Goal: Entertainment & Leisure: Consume media (video, audio)

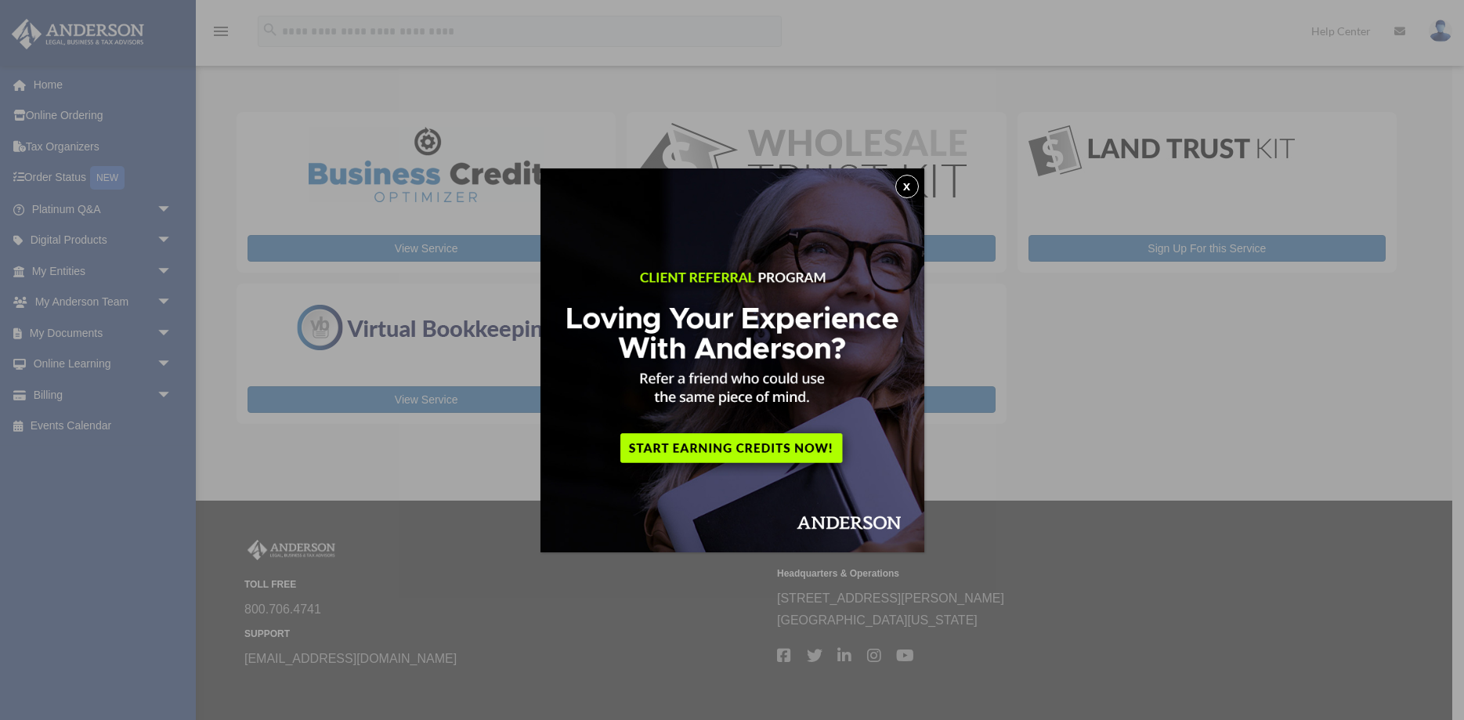
click at [904, 183] on button "x" at bounding box center [906, 186] width 23 height 23
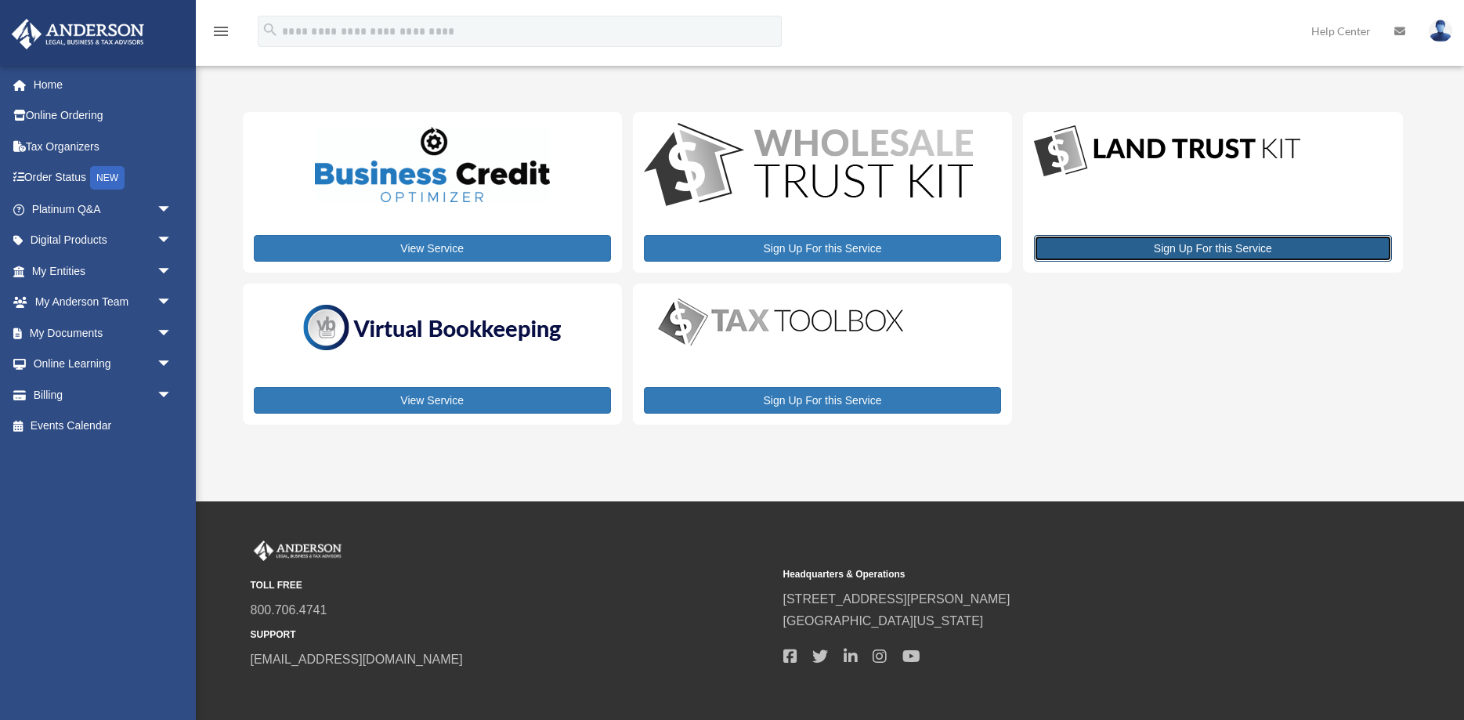
click at [1197, 250] on link "Sign Up For this Service" at bounding box center [1212, 248] width 357 height 27
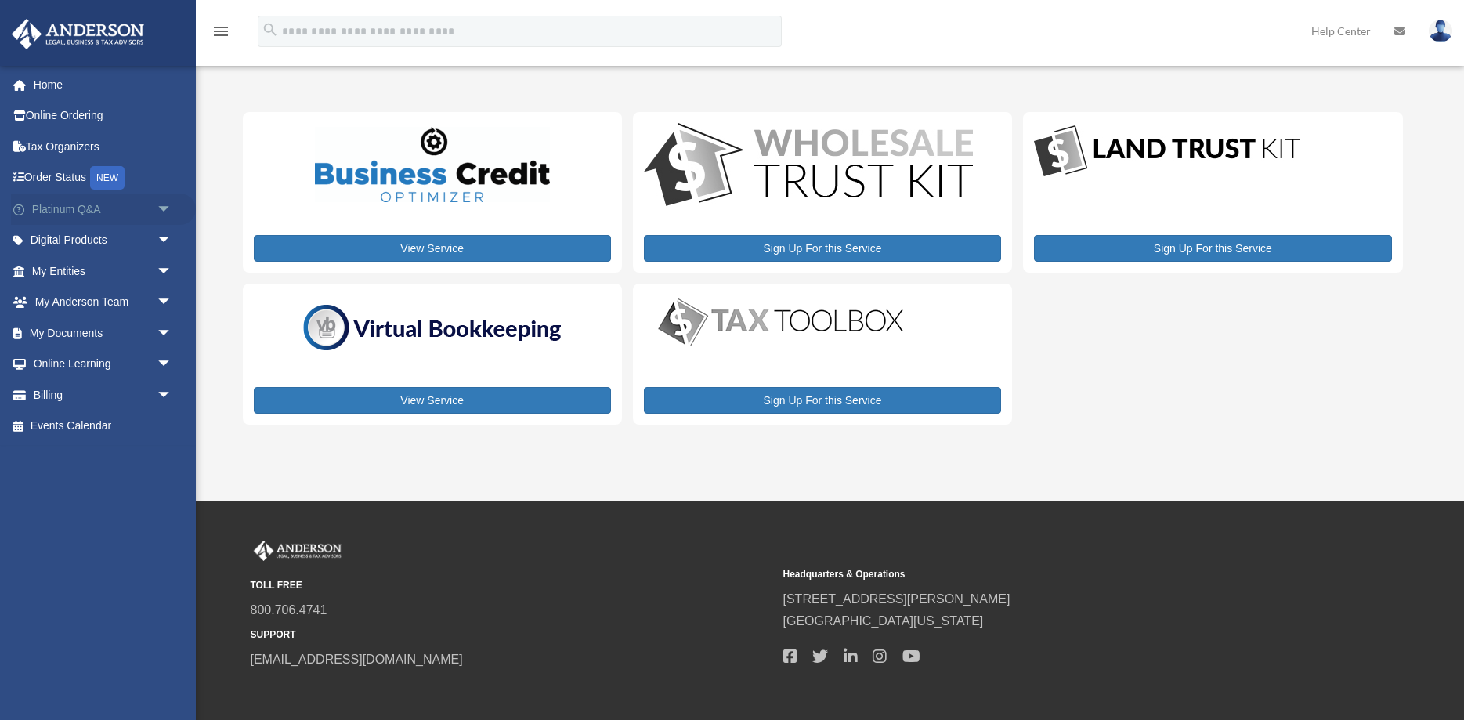
click at [165, 203] on span "arrow_drop_down" at bounding box center [172, 209] width 31 height 32
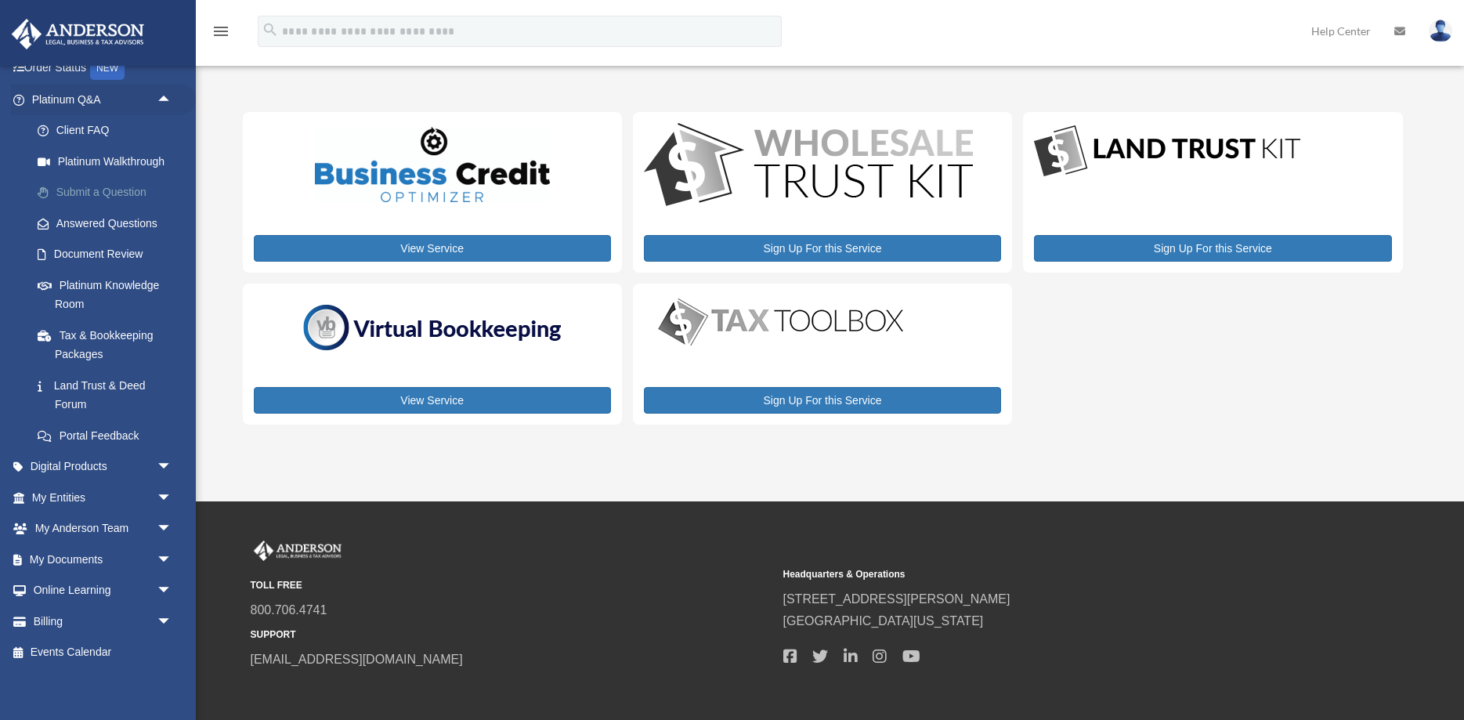
scroll to position [114, 0]
click at [161, 491] on span "arrow_drop_down" at bounding box center [172, 494] width 31 height 32
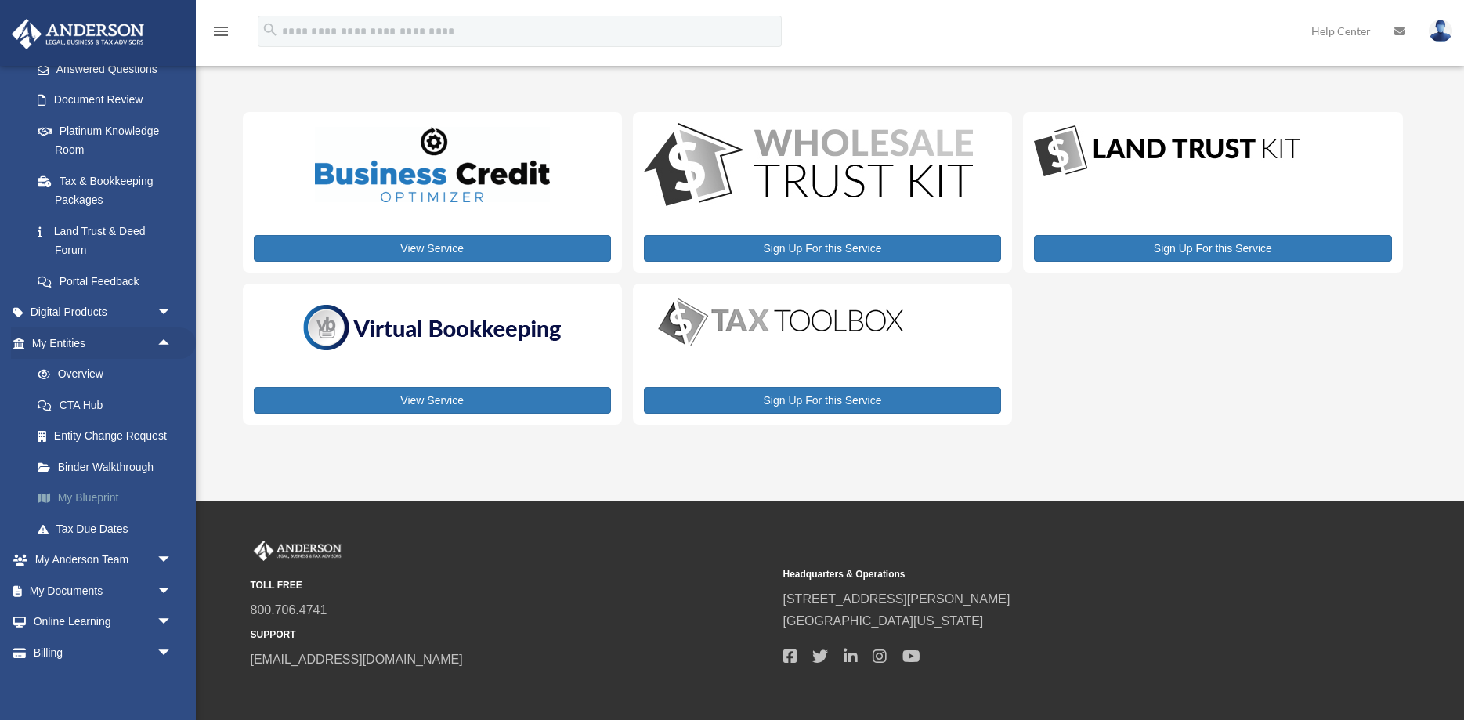
scroll to position [299, 0]
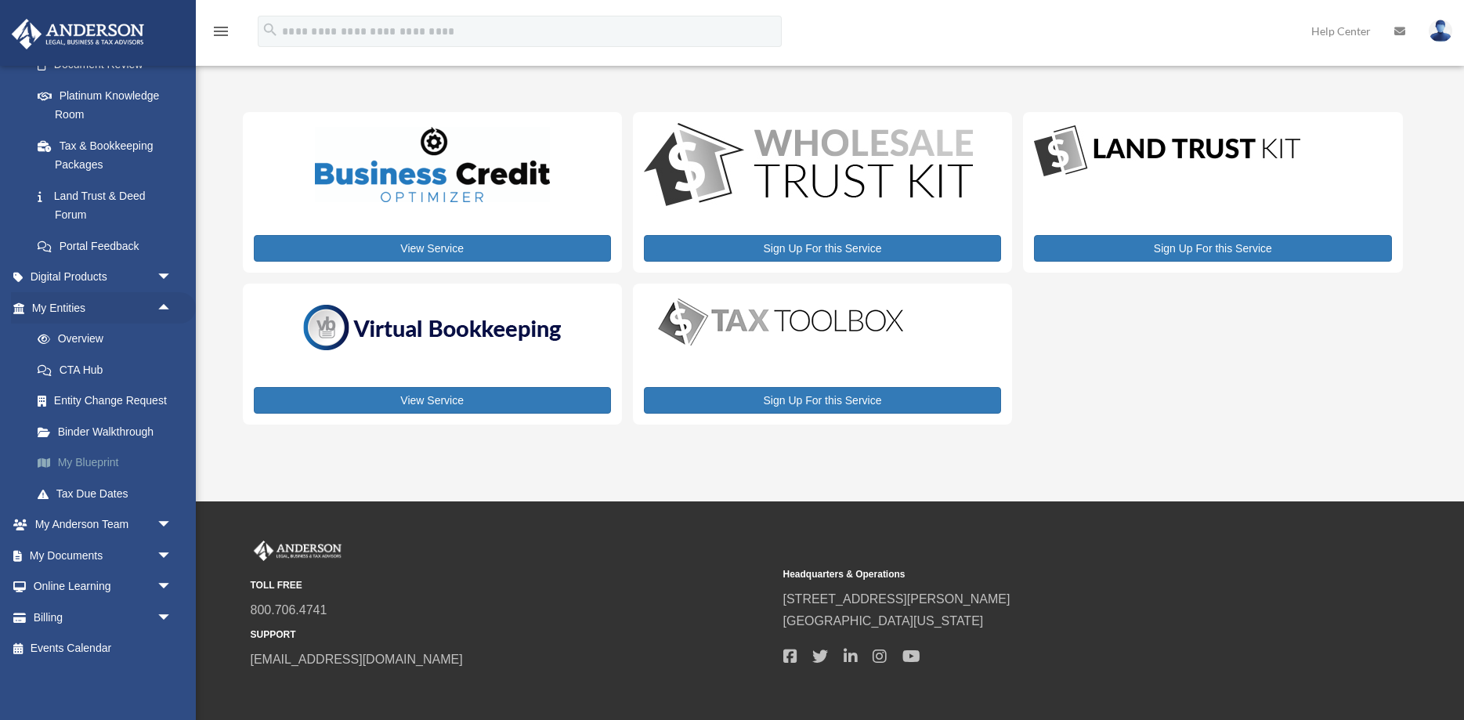
click at [102, 455] on link "My Blueprint" at bounding box center [109, 462] width 174 height 31
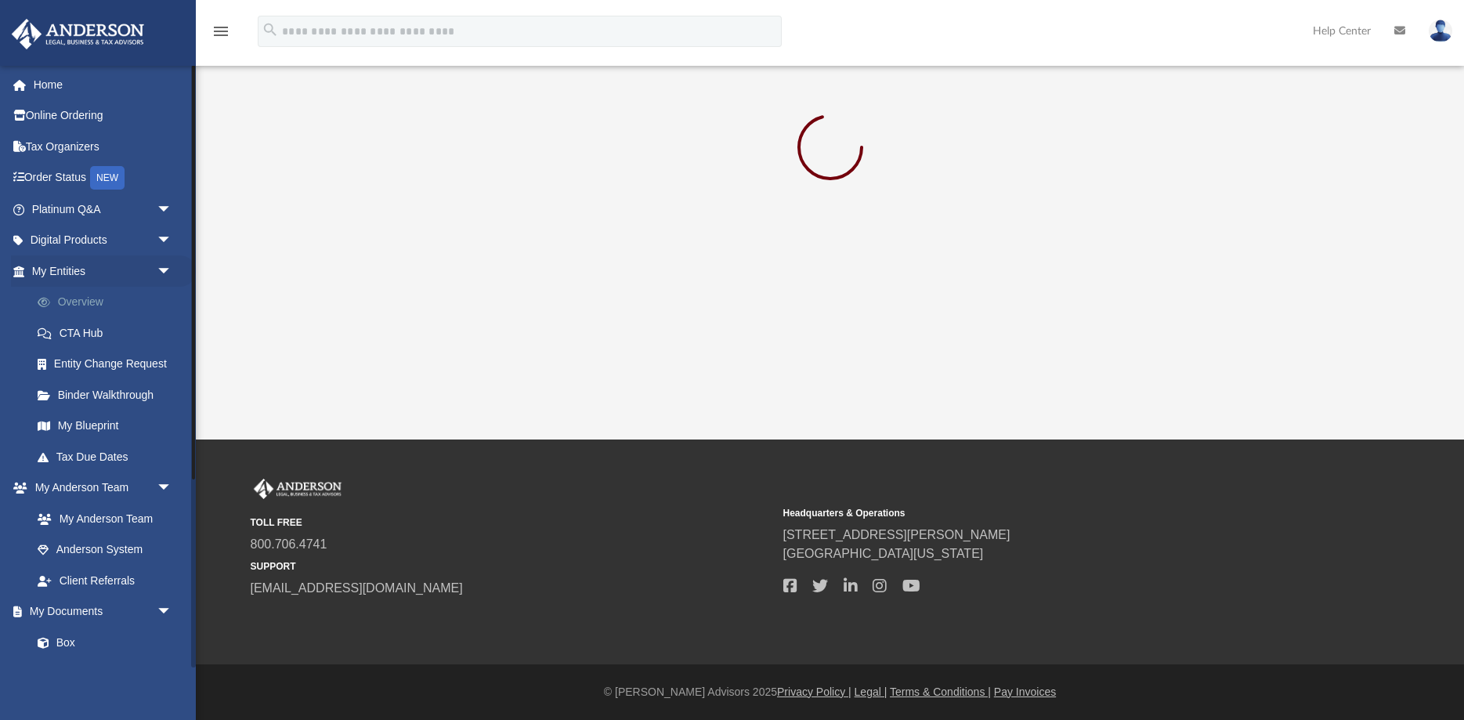
click at [95, 298] on link "Overview" at bounding box center [109, 302] width 174 height 31
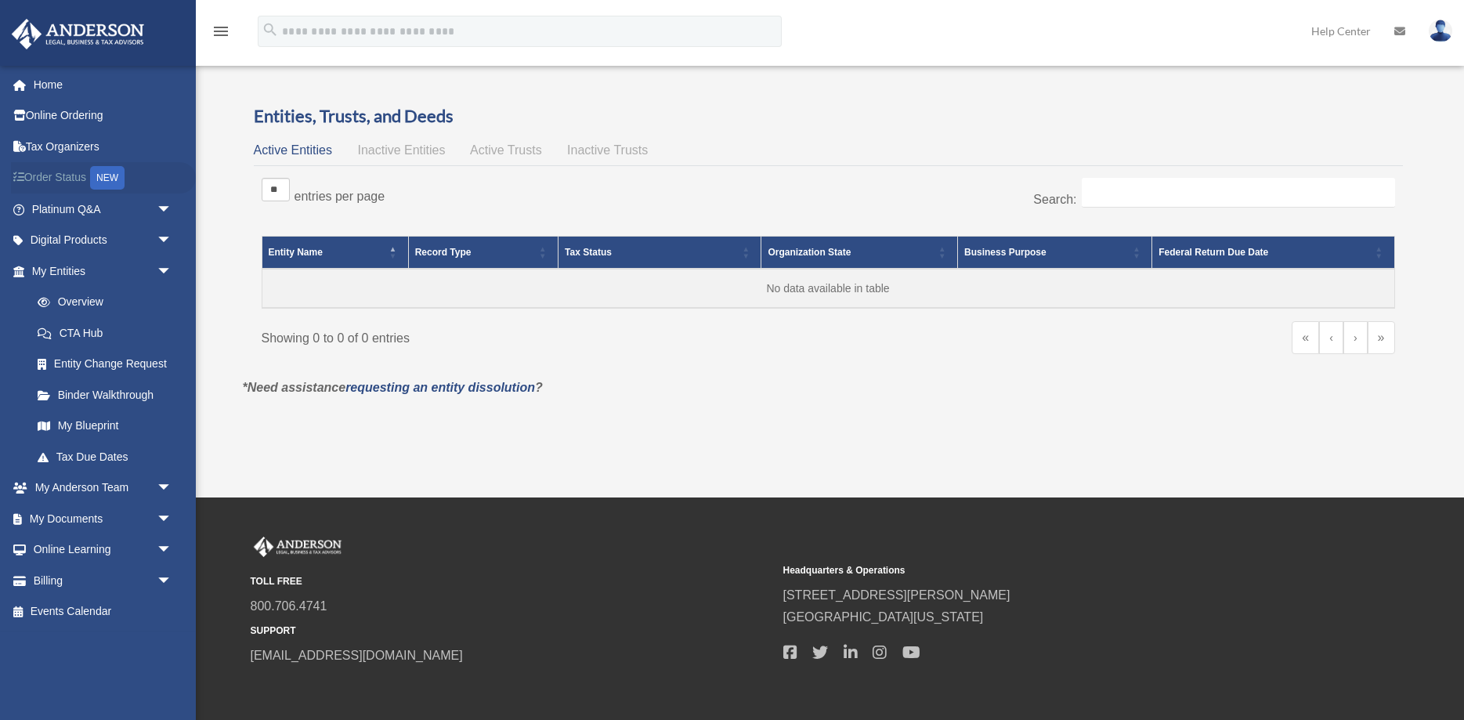
click at [45, 171] on link "Order Status NEW" at bounding box center [103, 178] width 185 height 32
click at [163, 207] on span "arrow_drop_down" at bounding box center [172, 209] width 31 height 32
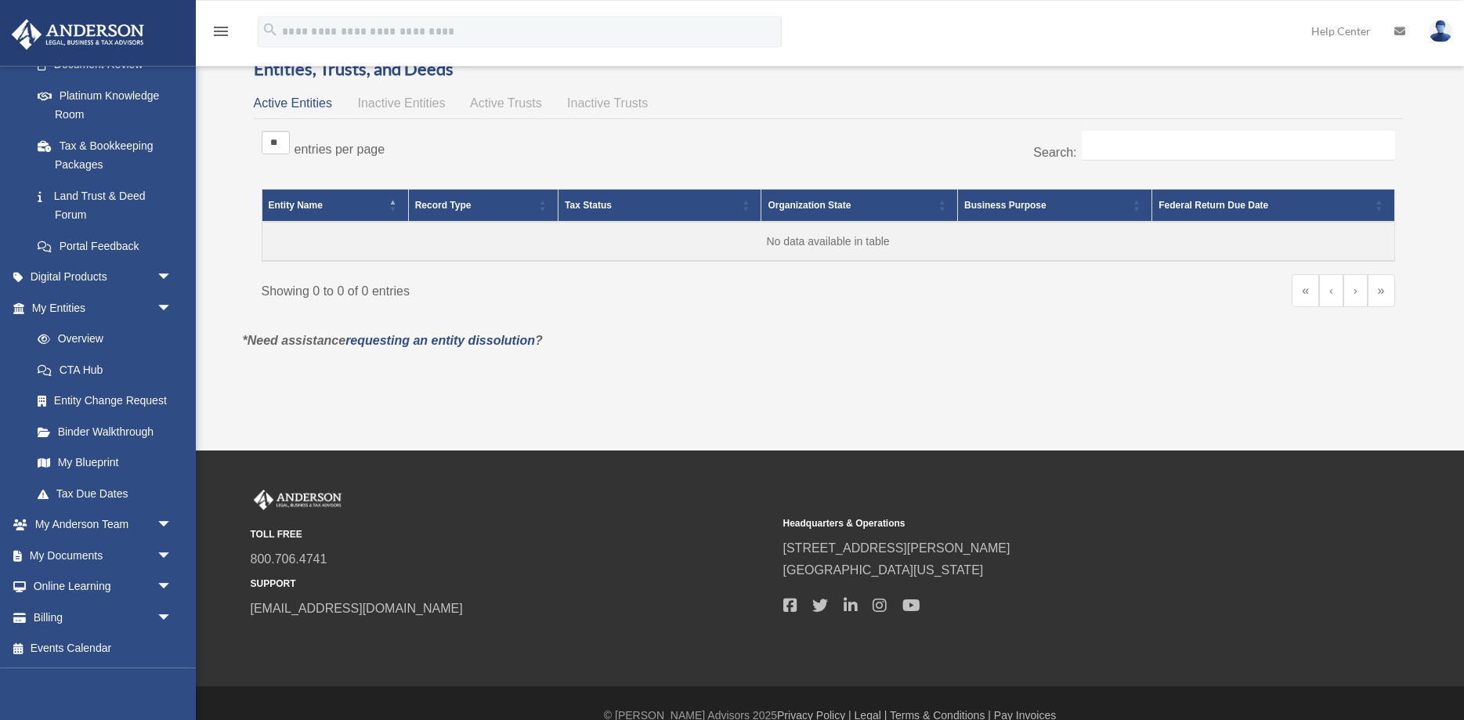
scroll to position [71, 0]
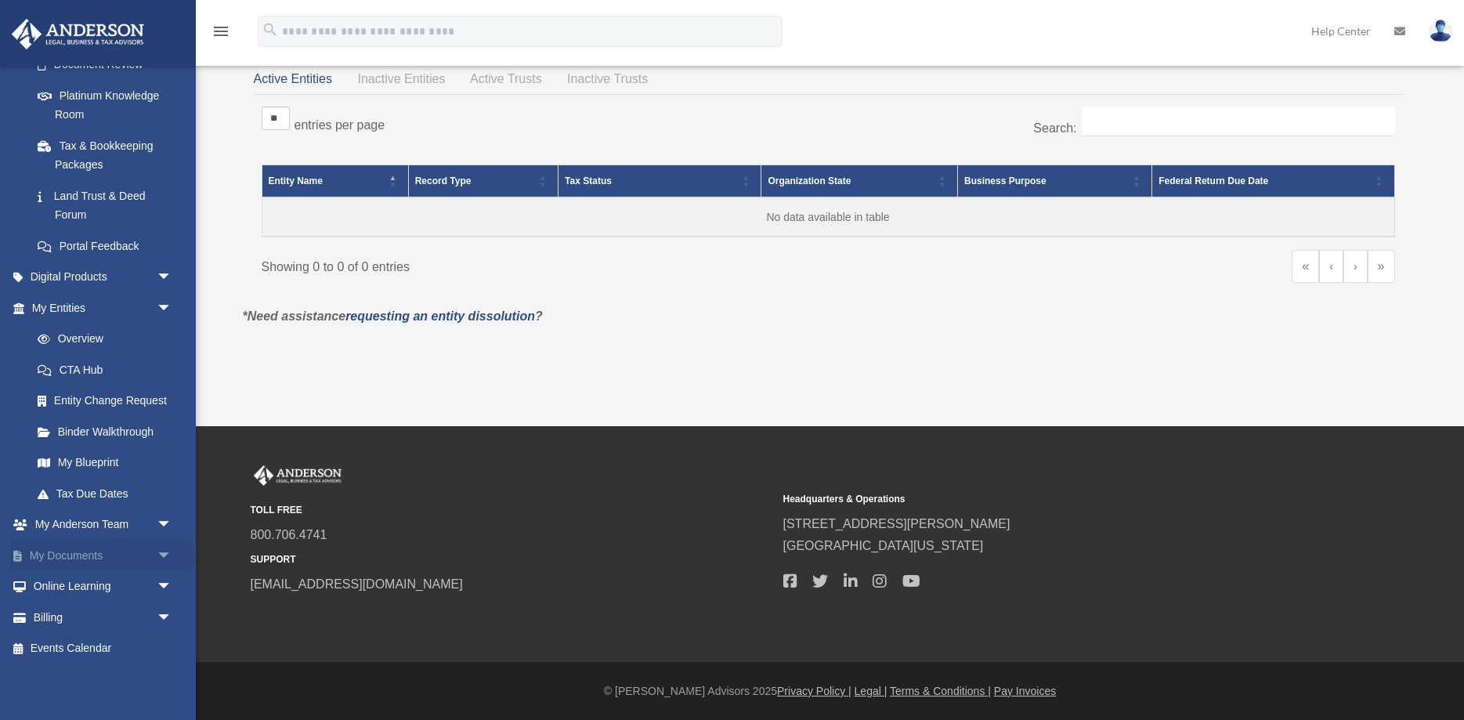
click at [161, 554] on span "arrow_drop_down" at bounding box center [172, 556] width 31 height 32
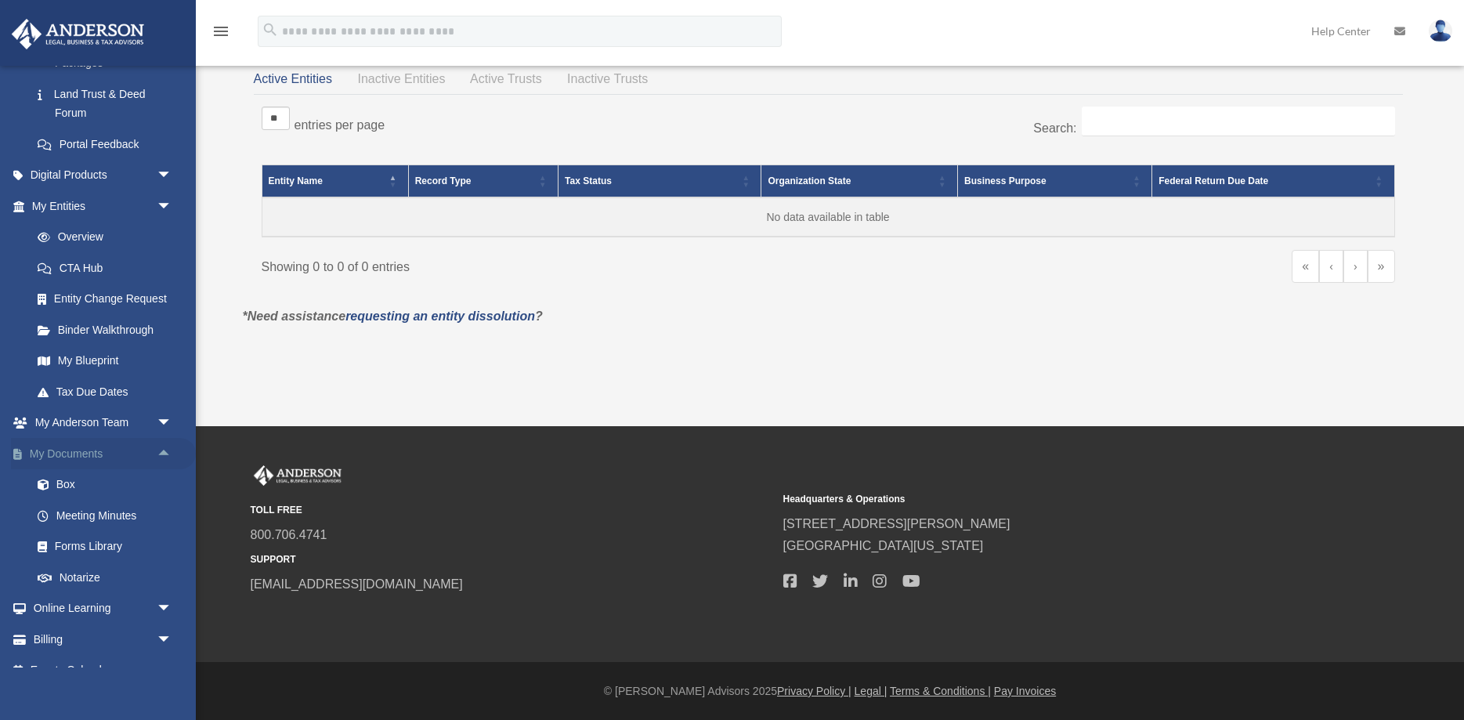
scroll to position [423, 0]
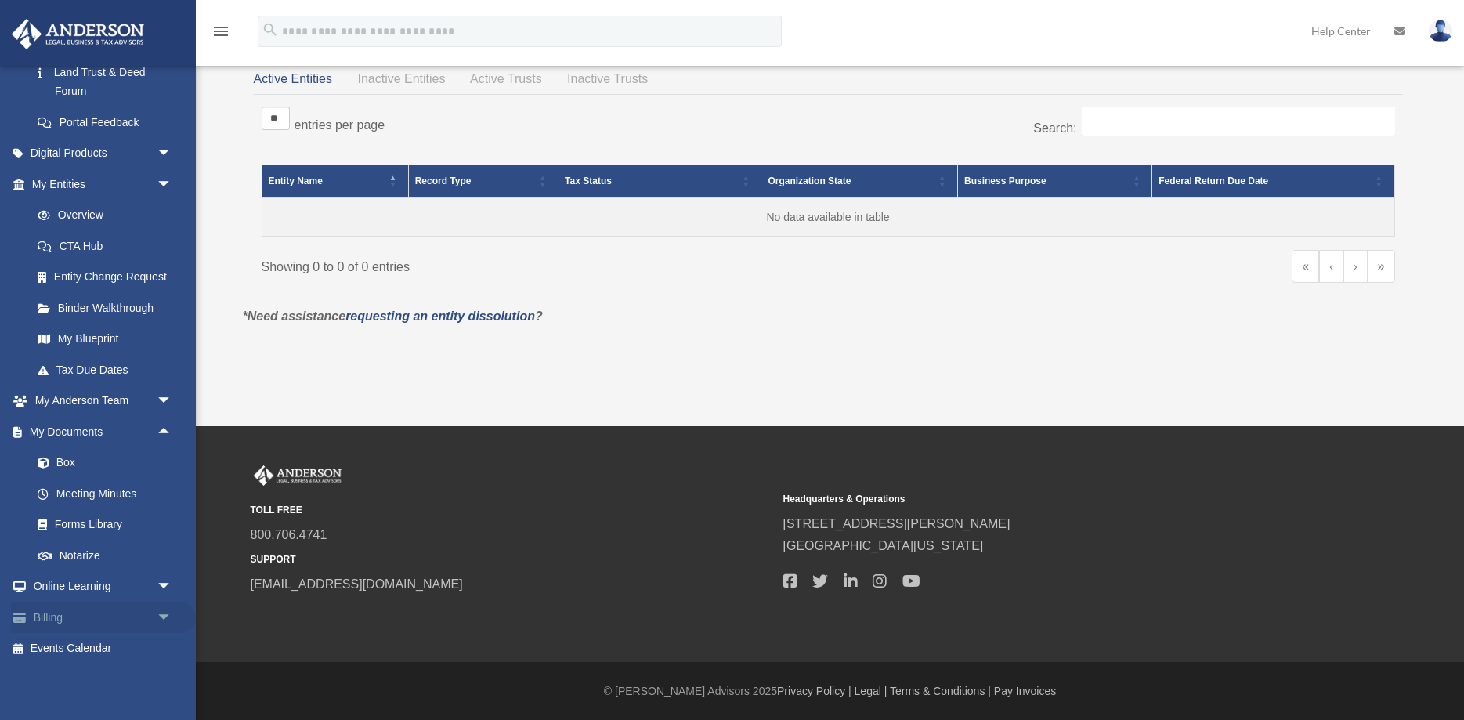
click at [158, 615] on span "arrow_drop_down" at bounding box center [172, 617] width 31 height 32
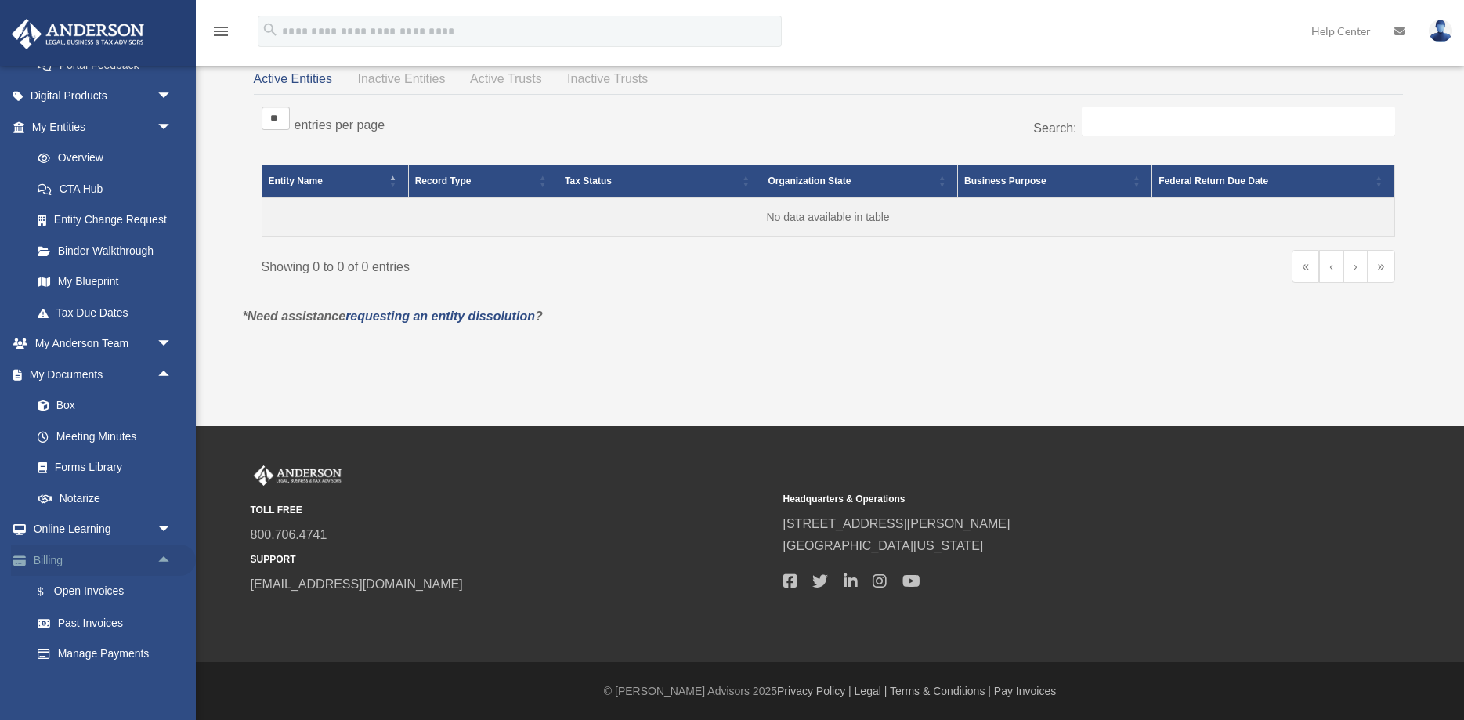
scroll to position [517, 0]
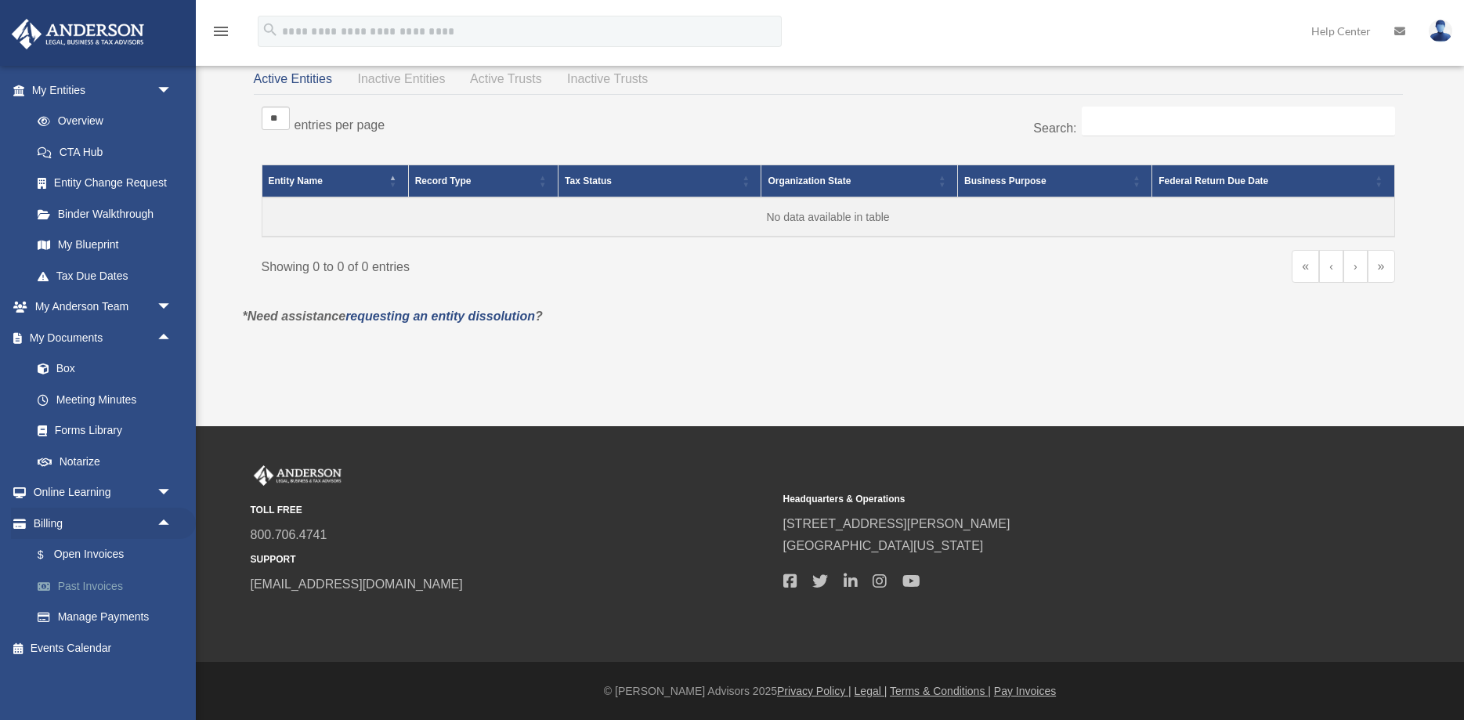
click at [115, 586] on link "Past Invoices" at bounding box center [109, 585] width 174 height 31
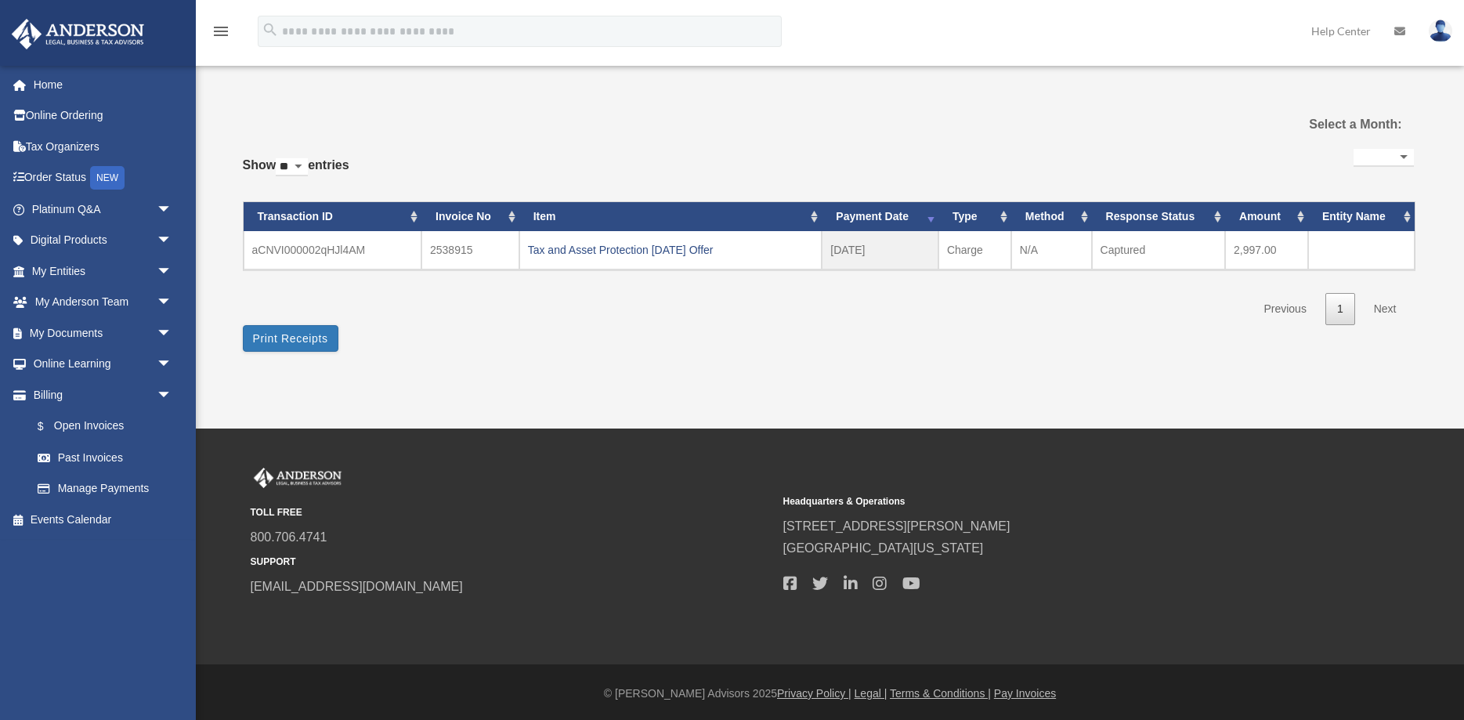
select select
click at [585, 249] on div "Tax and Asset Protection 08.02.2025 Offer" at bounding box center [671, 250] width 286 height 22
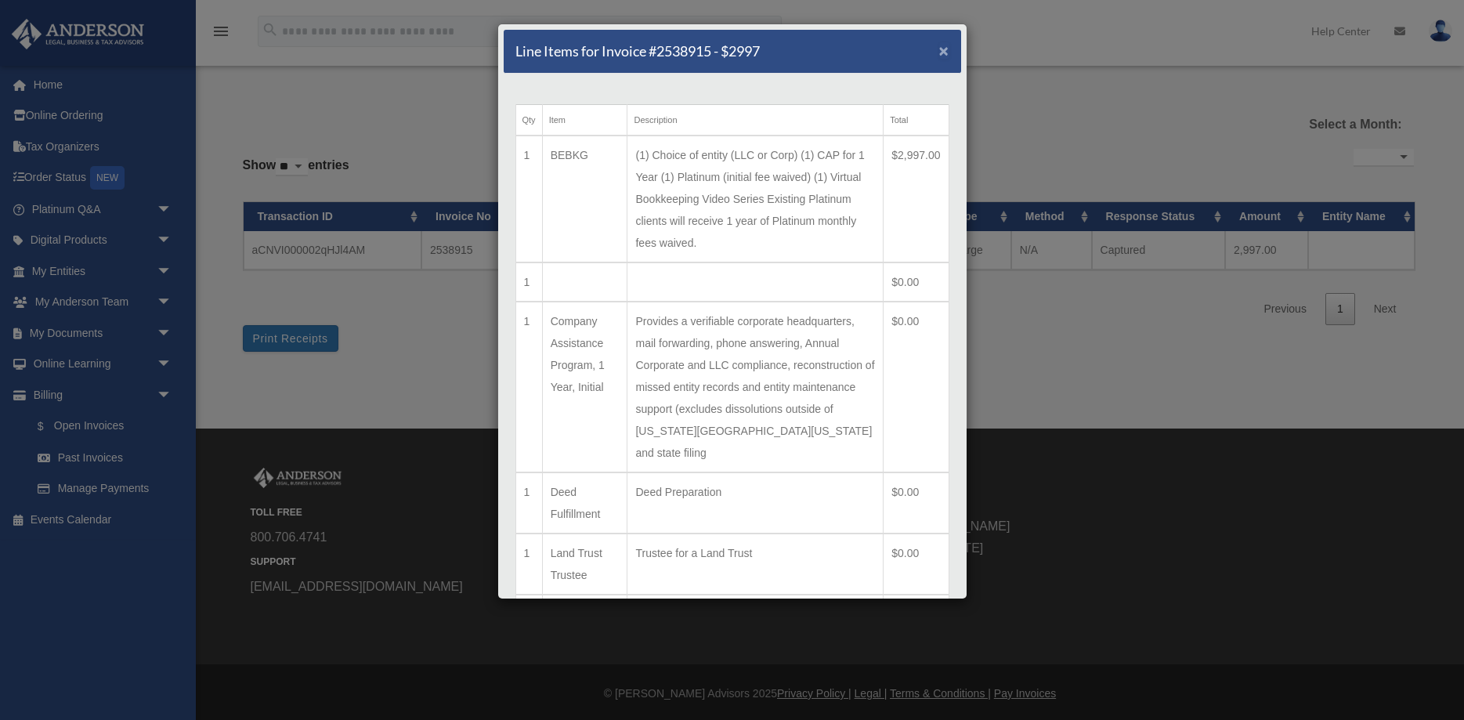
click at [944, 49] on span "×" at bounding box center [944, 51] width 10 height 18
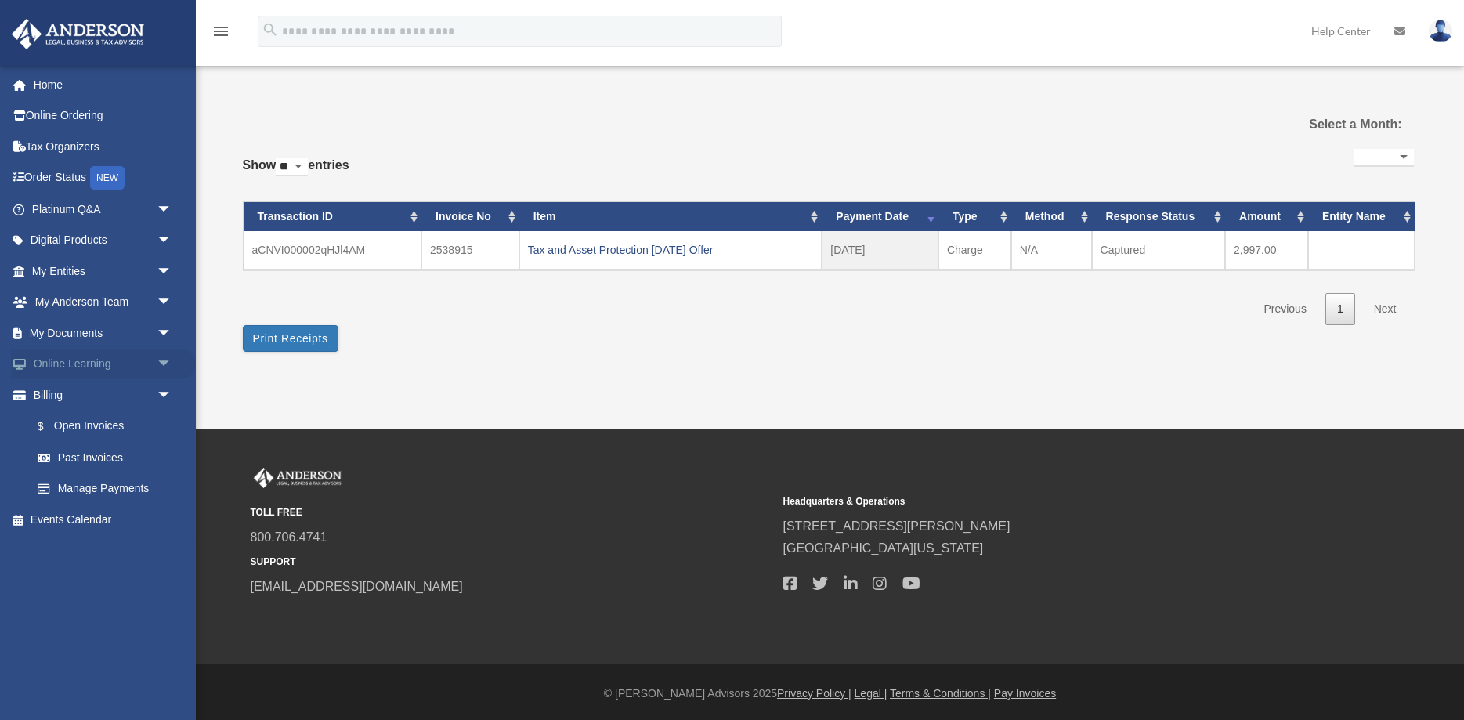
click at [168, 360] on span "arrow_drop_down" at bounding box center [172, 364] width 31 height 32
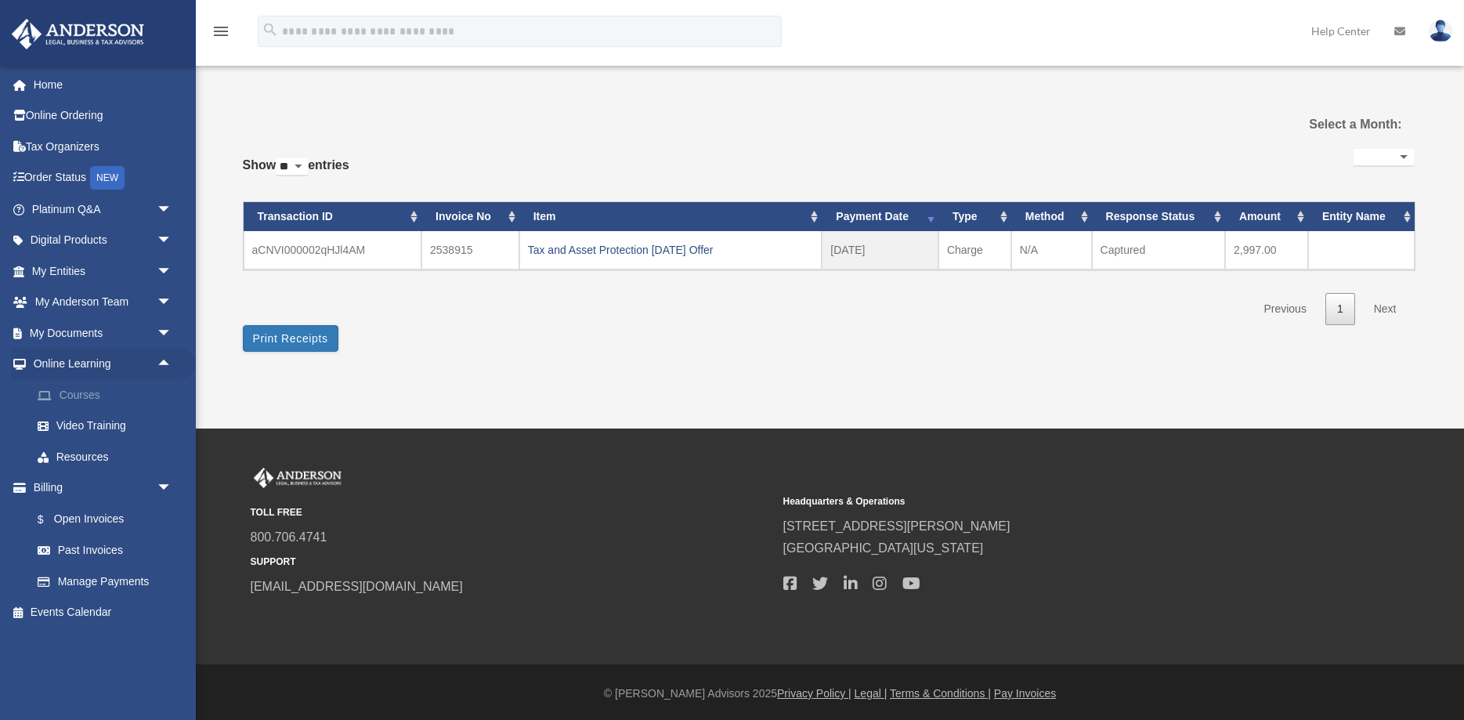
click at [92, 391] on link "Courses" at bounding box center [109, 394] width 174 height 31
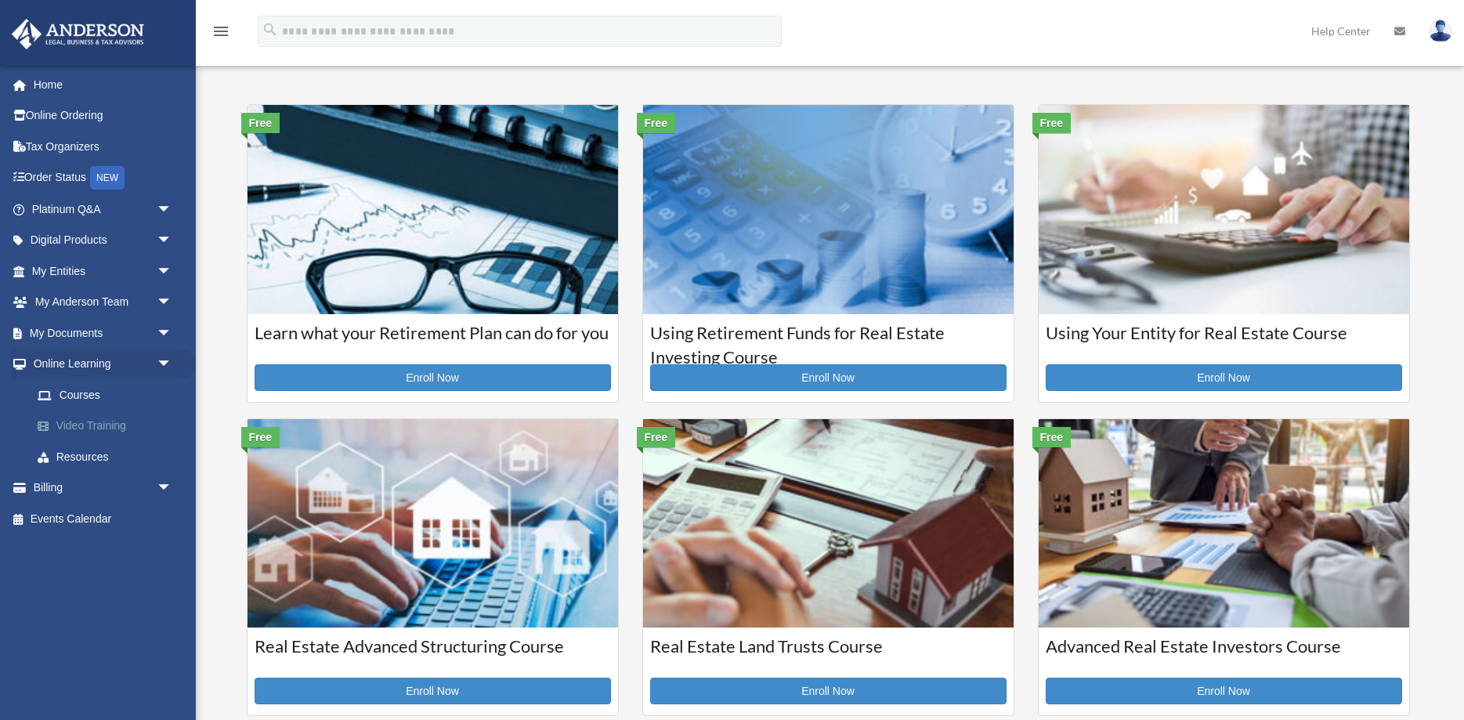
click at [107, 423] on link "Video Training" at bounding box center [109, 425] width 174 height 31
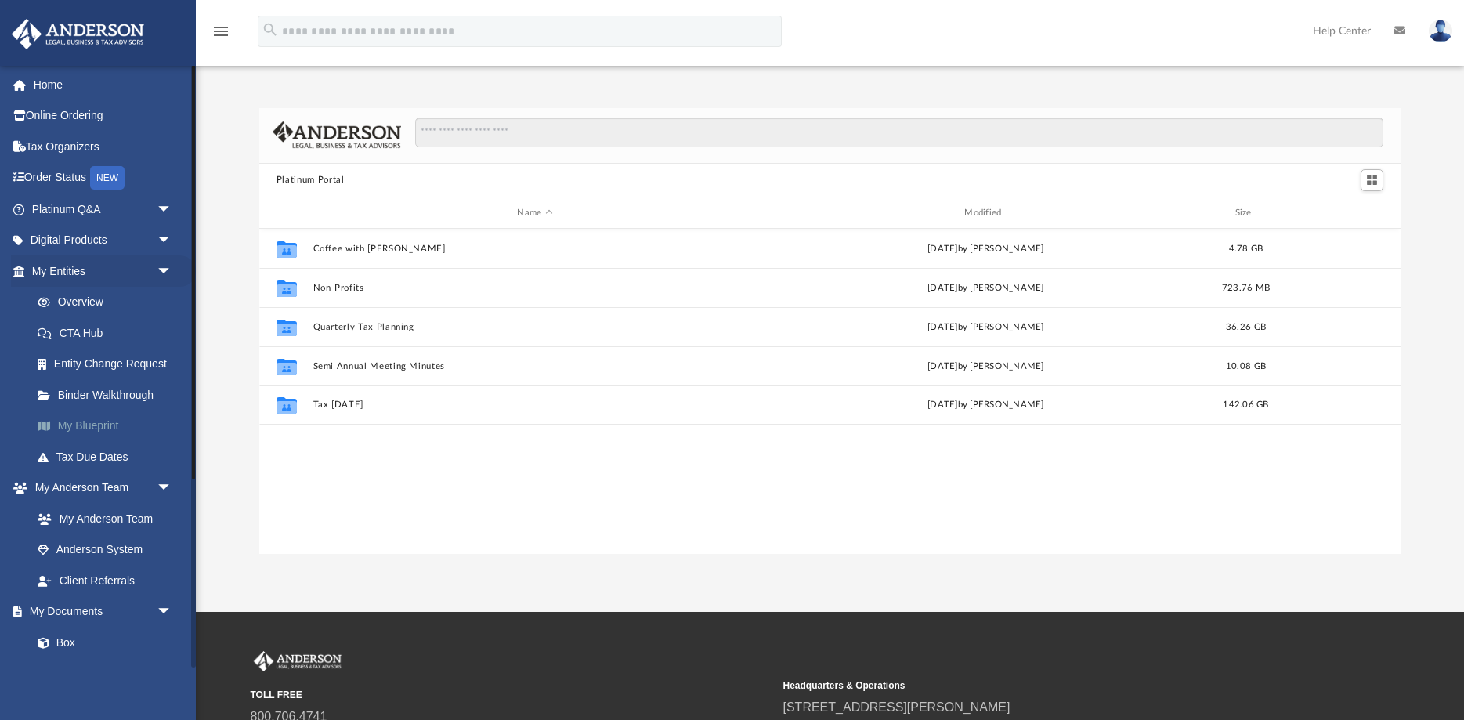
scroll to position [356, 1141]
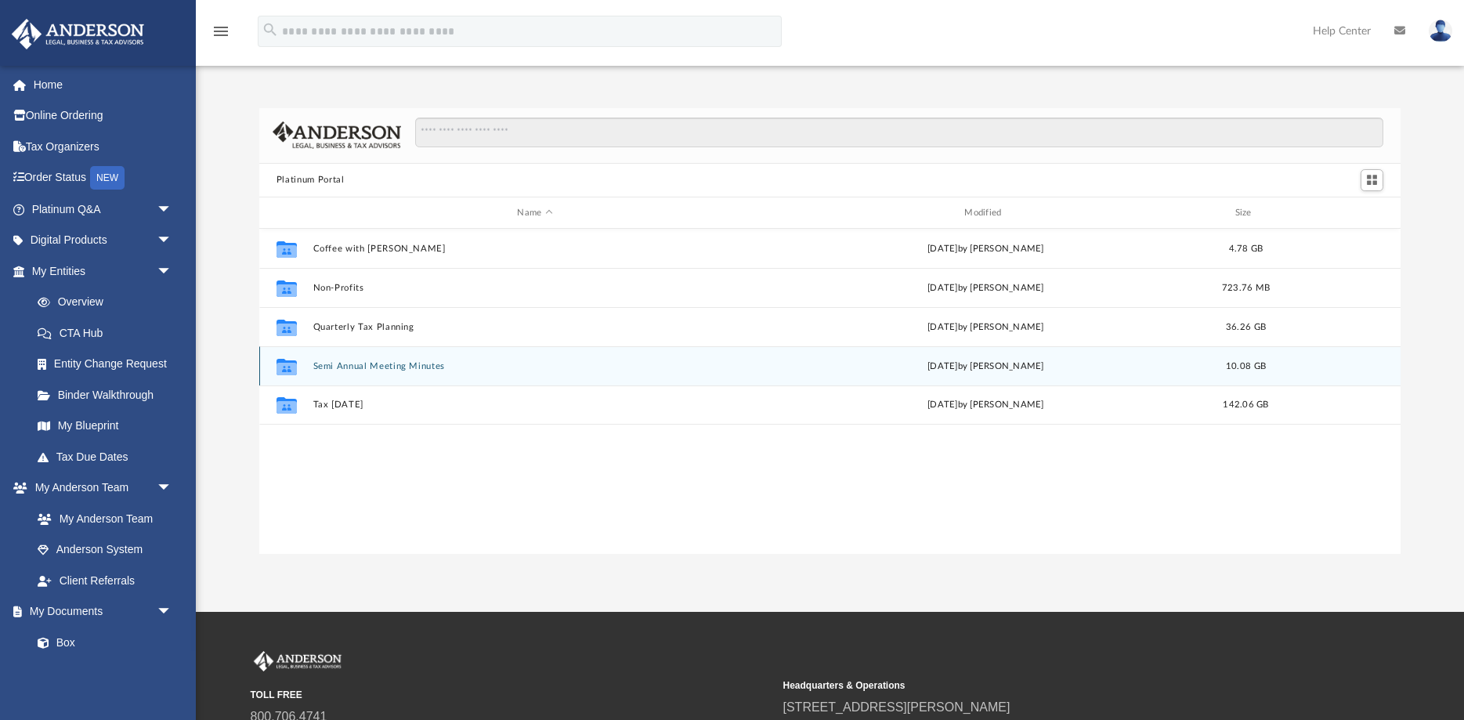
click at [354, 357] on div "Collaborated Folder Semi Annual Meeting Minutes [DATE] by [PERSON_NAME] 10.08 GB" at bounding box center [829, 365] width 1141 height 39
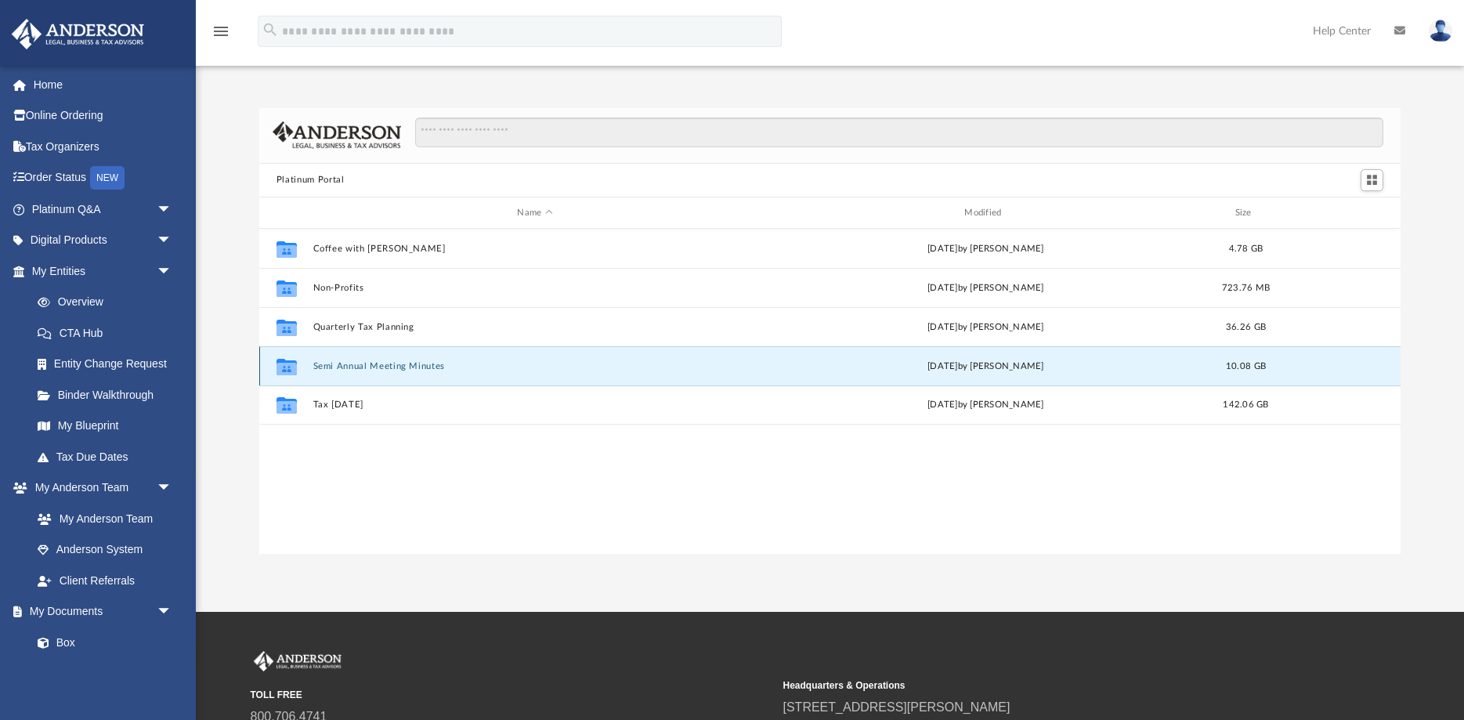
click at [350, 367] on button "Semi Annual Meeting Minutes" at bounding box center [534, 366] width 444 height 10
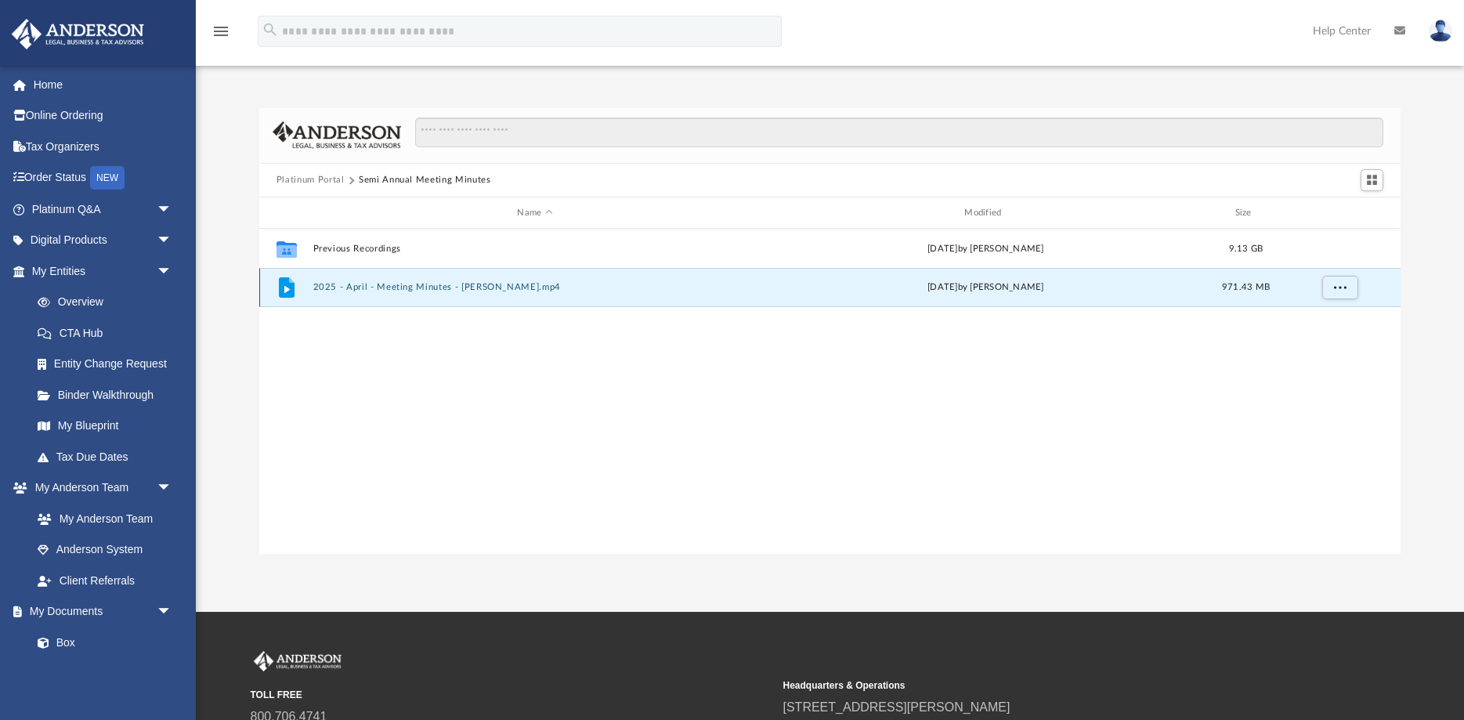
click at [397, 291] on button "2025 - April - Meeting Minutes - [PERSON_NAME].mp4" at bounding box center [534, 288] width 444 height 10
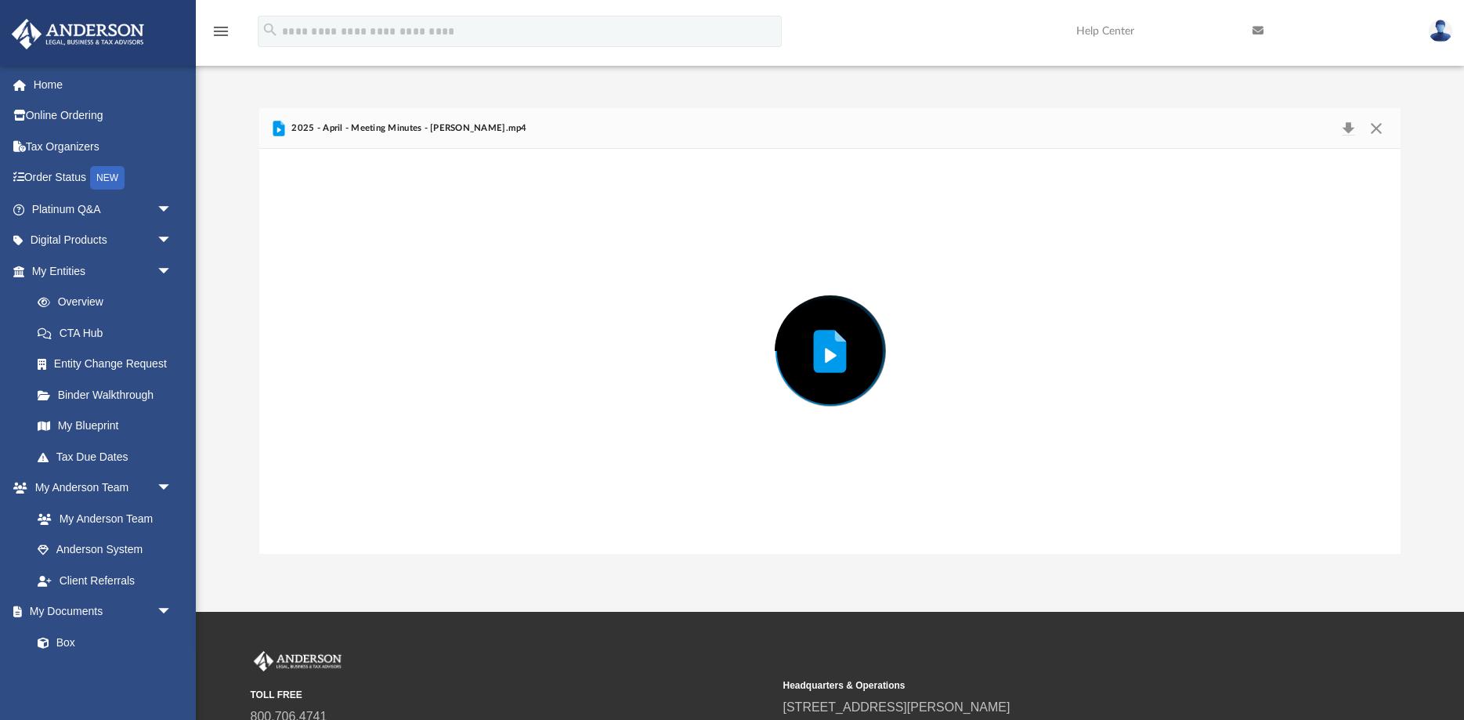
click at [397, 294] on div "Preview" at bounding box center [829, 351] width 1141 height 404
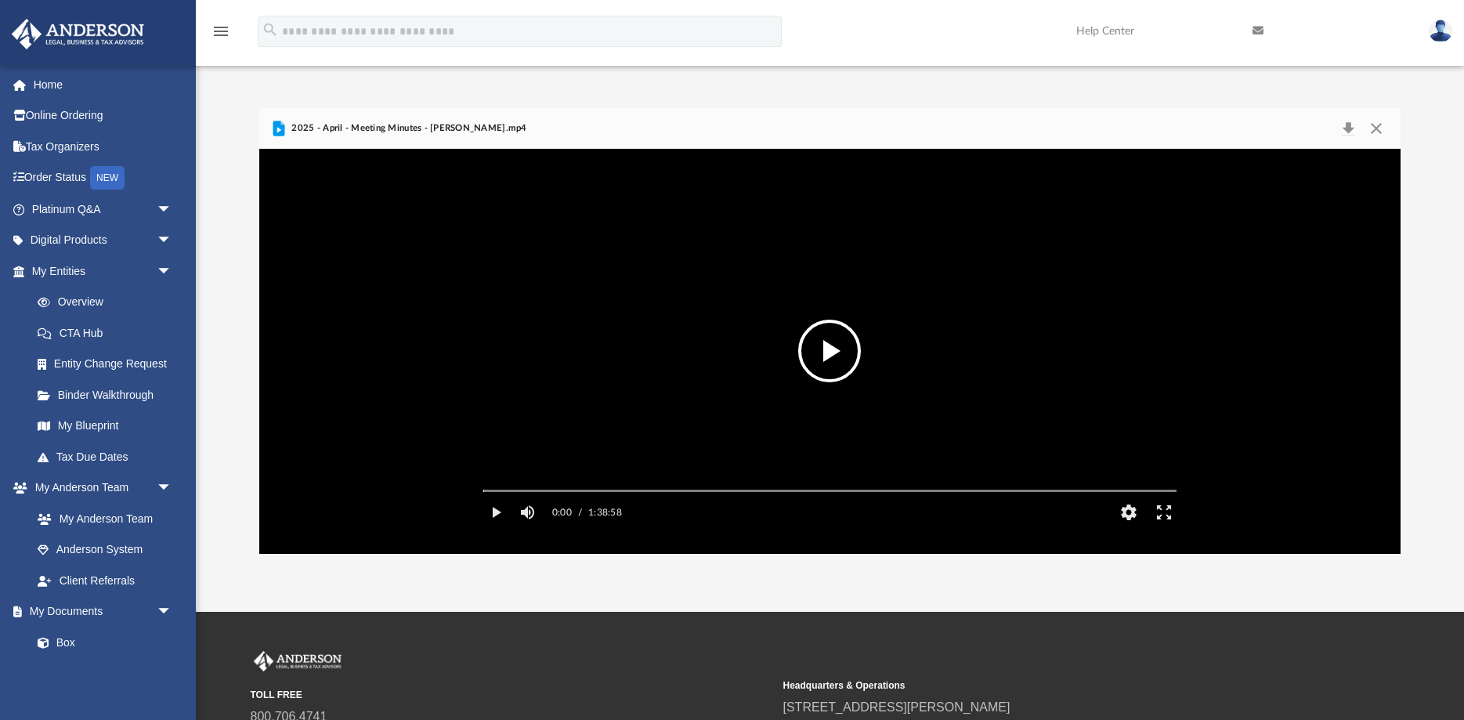
click at [828, 345] on button "File preview" at bounding box center [829, 350] width 63 height 63
click at [840, 528] on div "0:03 / 1:38:58 CC HD" at bounding box center [830, 511] width 718 height 31
click at [1132, 528] on button "HD" at bounding box center [1127, 511] width 35 height 31
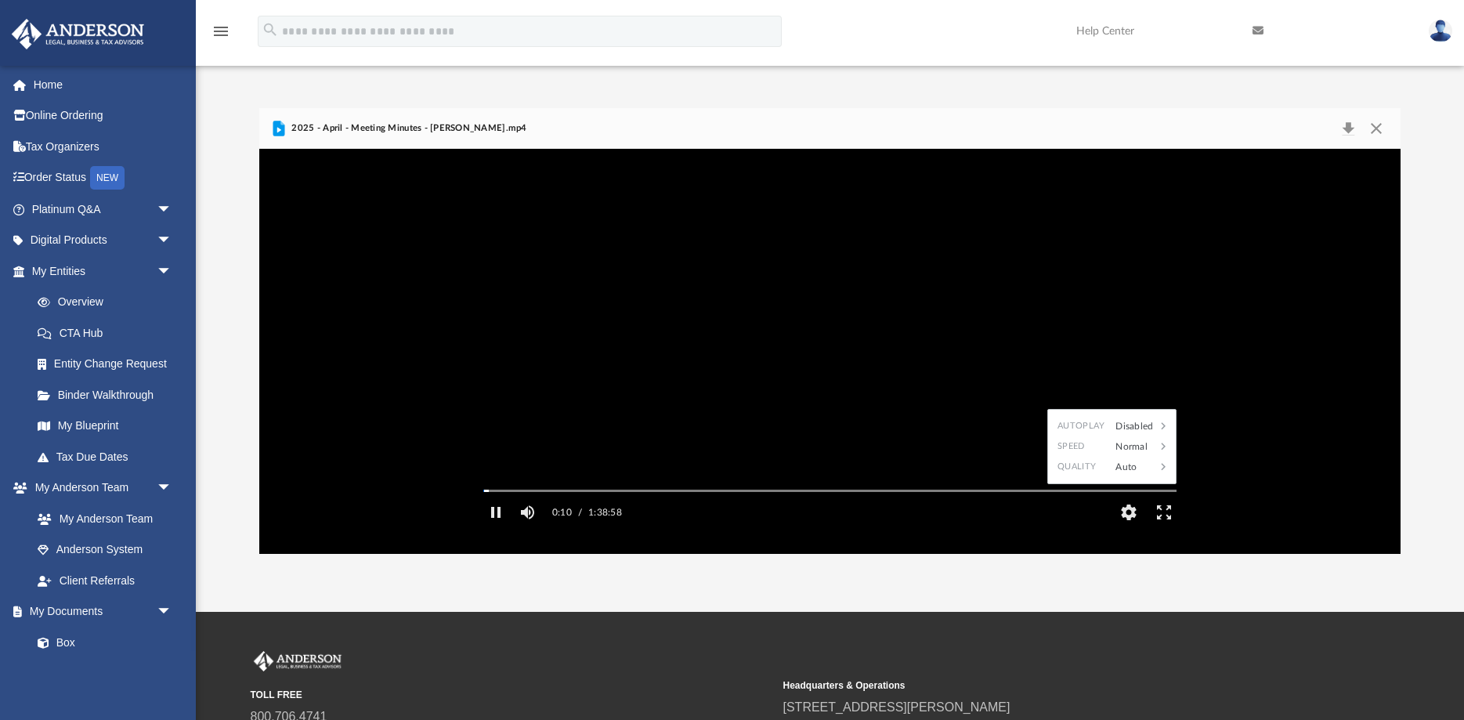
click at [1063, 528] on div "0:10 / 1:38:58 CC HD" at bounding box center [830, 511] width 718 height 31
click at [1027, 465] on video "File preview" at bounding box center [830, 350] width 718 height 359
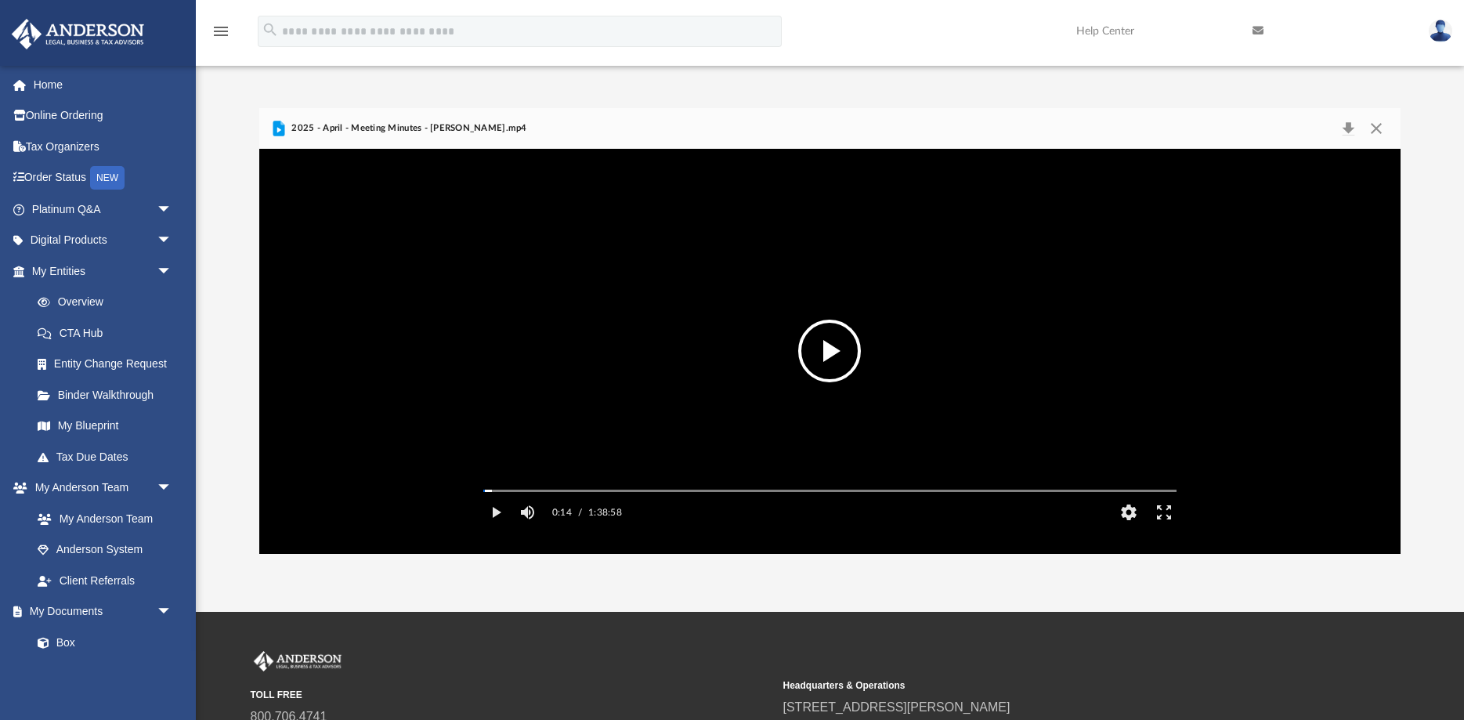
click at [1017, 471] on video "File preview" at bounding box center [830, 350] width 718 height 359
click at [1379, 122] on button "Close" at bounding box center [1376, 128] width 28 height 22
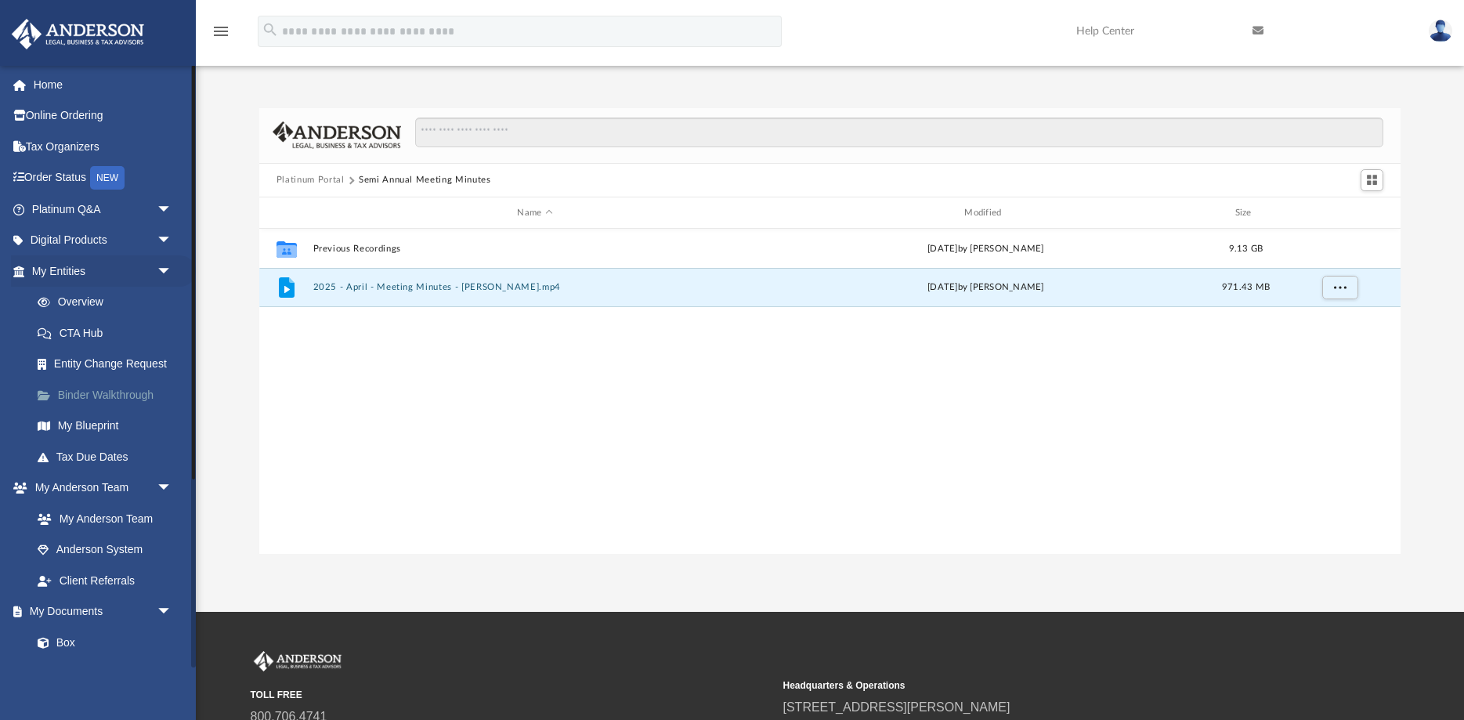
click at [90, 396] on link "Binder Walkthrough" at bounding box center [109, 394] width 174 height 31
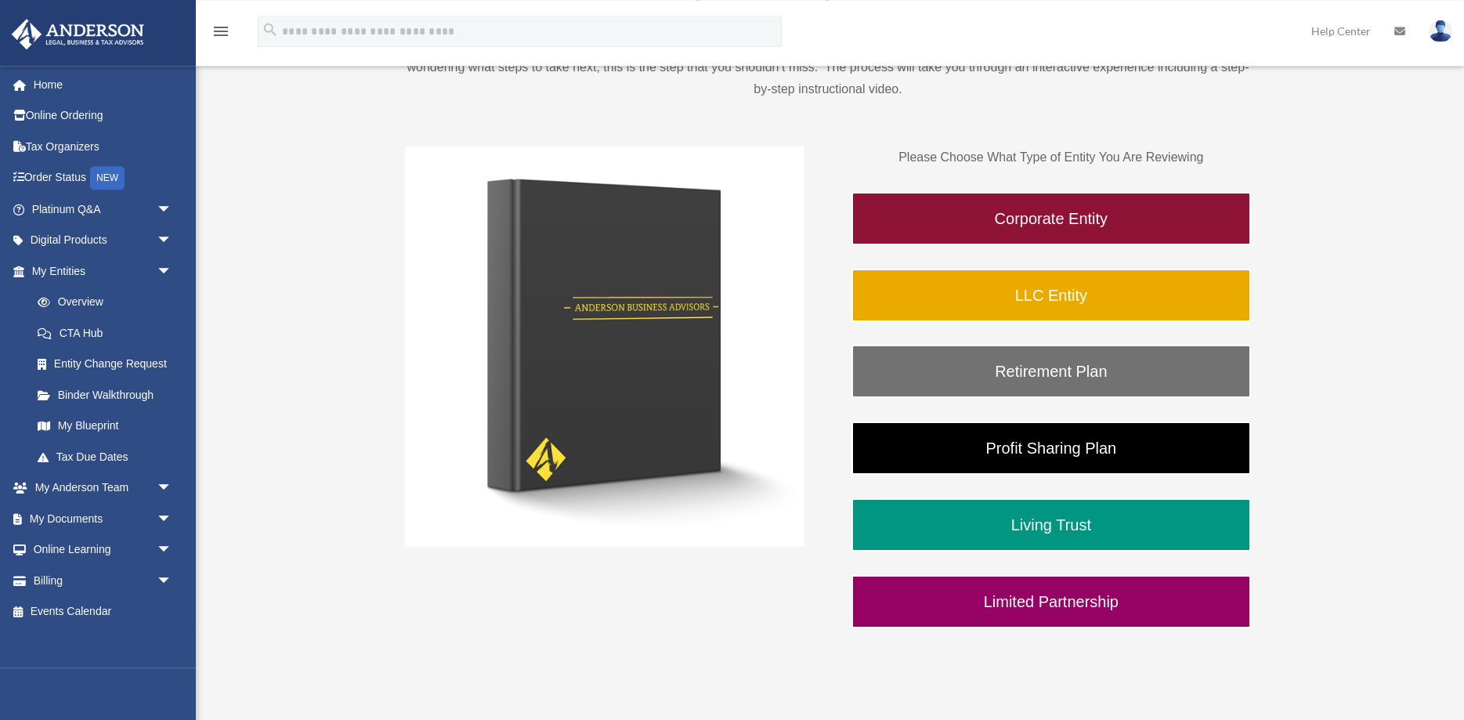
scroll to position [240, 0]
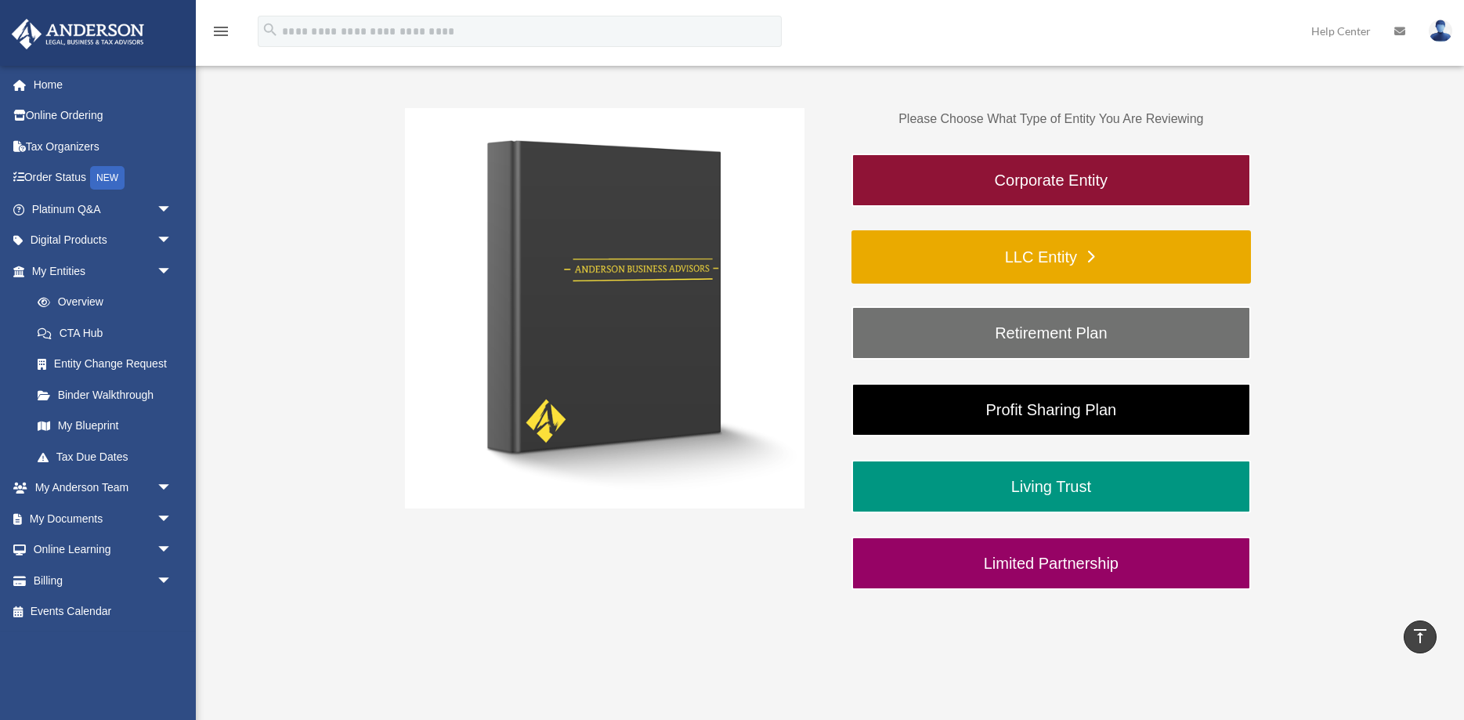
click at [1074, 248] on link "LLC Entity" at bounding box center [1050, 256] width 399 height 53
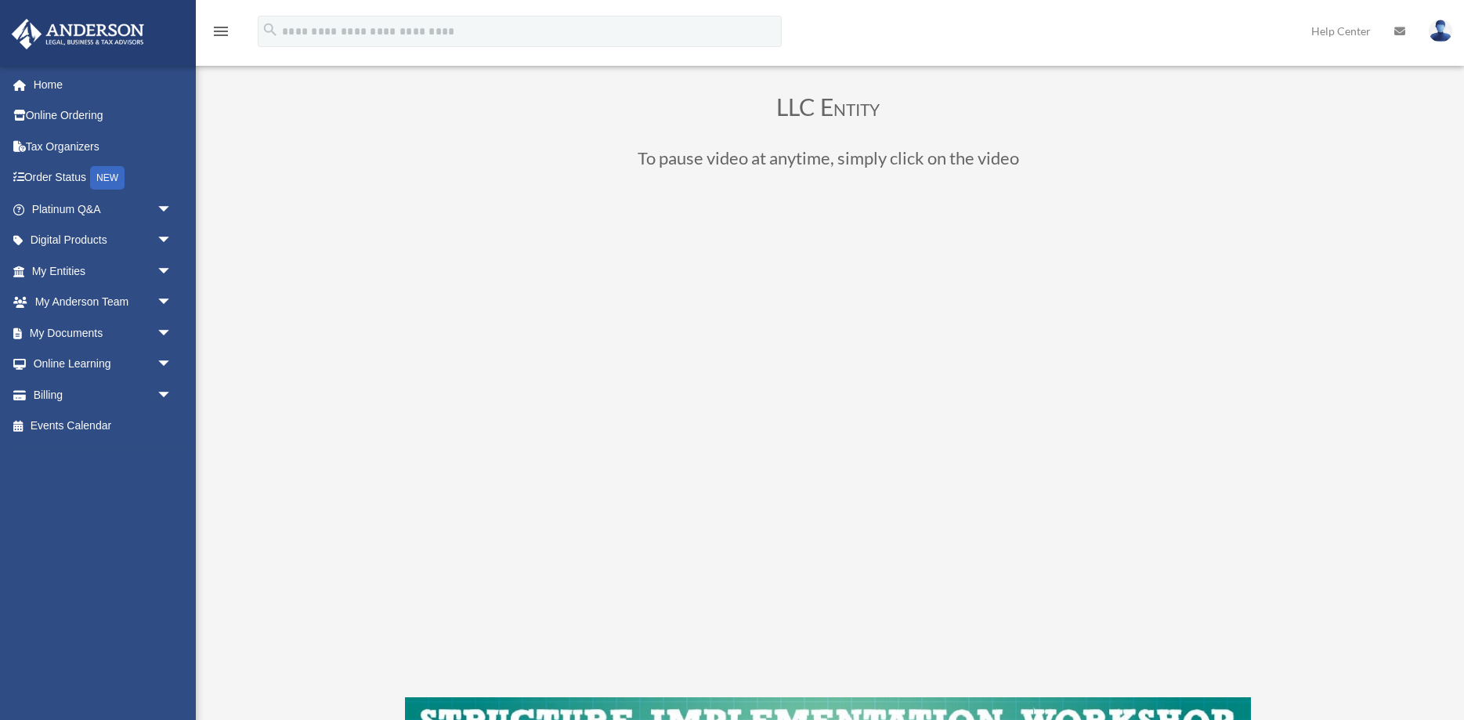
scroll to position [160, 0]
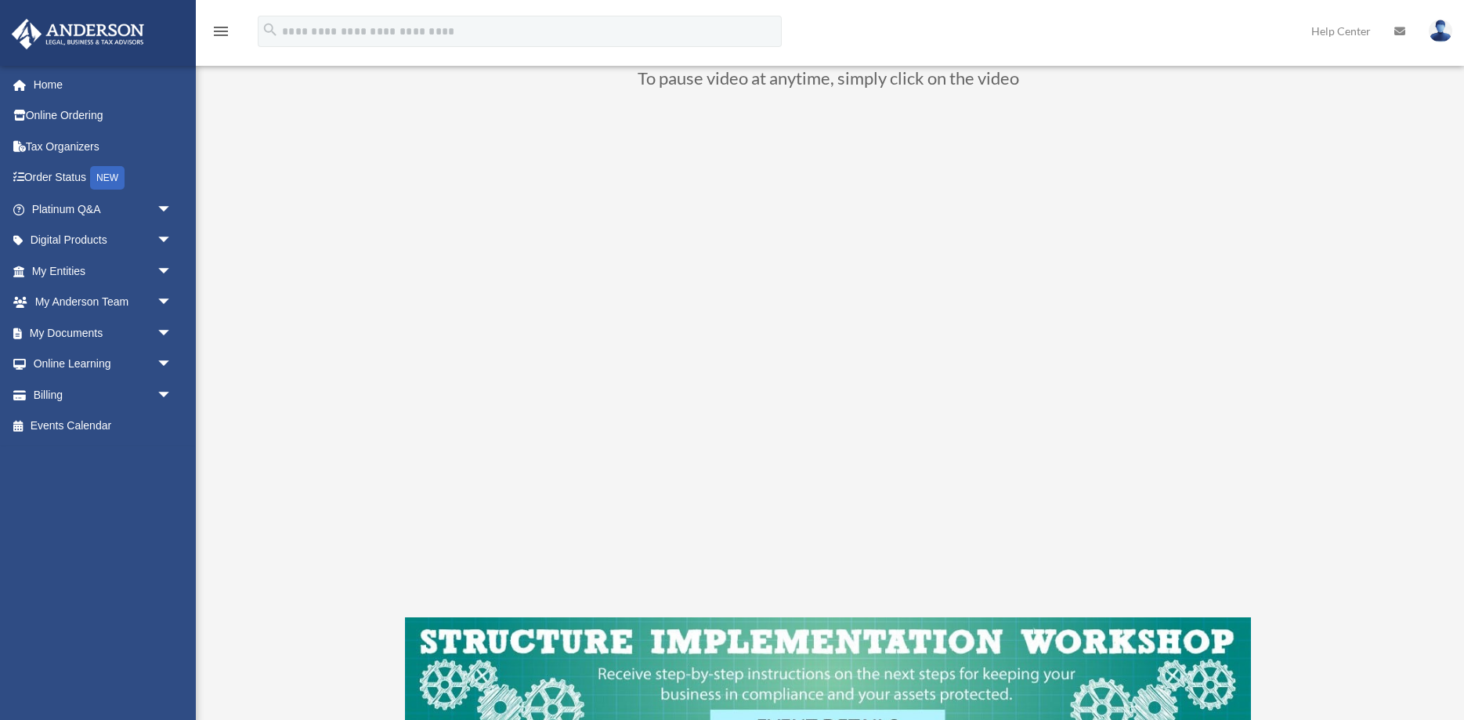
click at [1326, 489] on div "LLC Entity To pause video at anytime, simply click on the video" at bounding box center [828, 382] width 1171 height 877
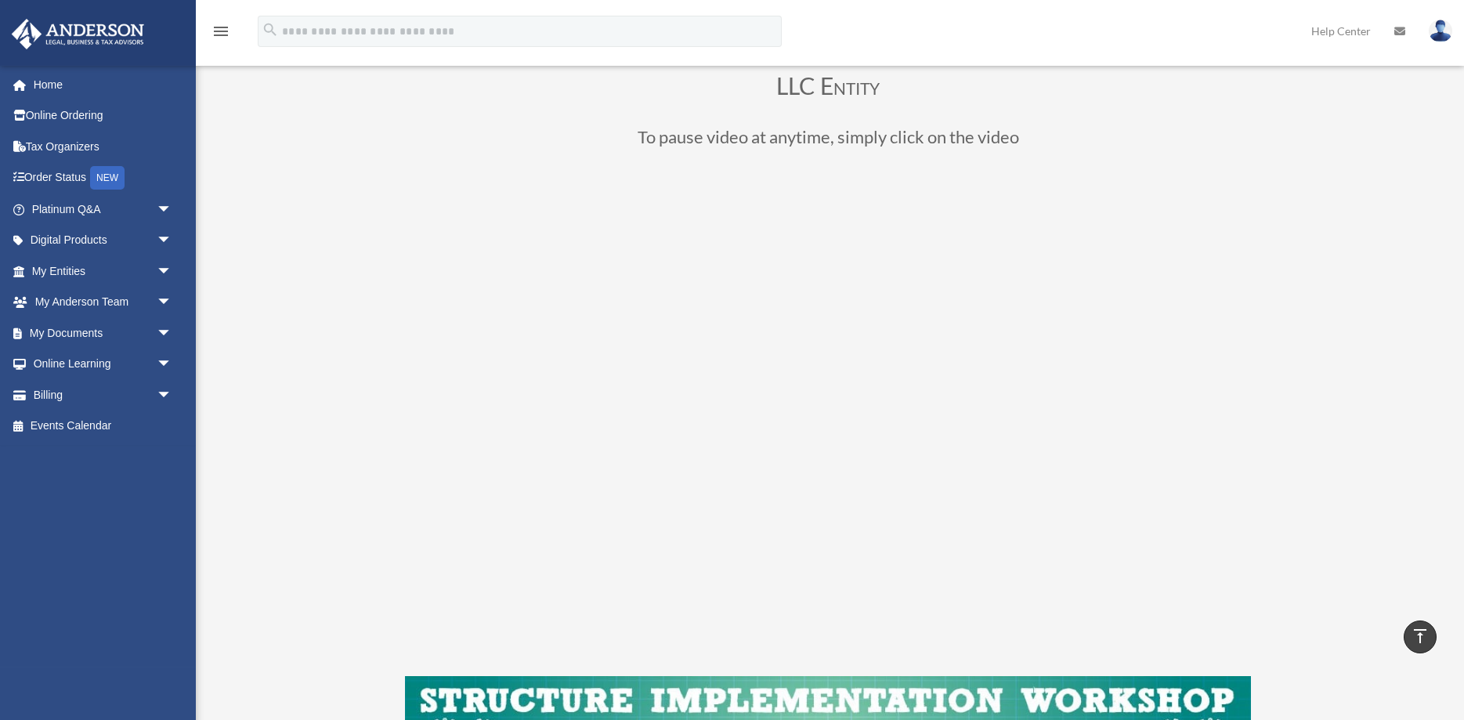
scroll to position [80, 0]
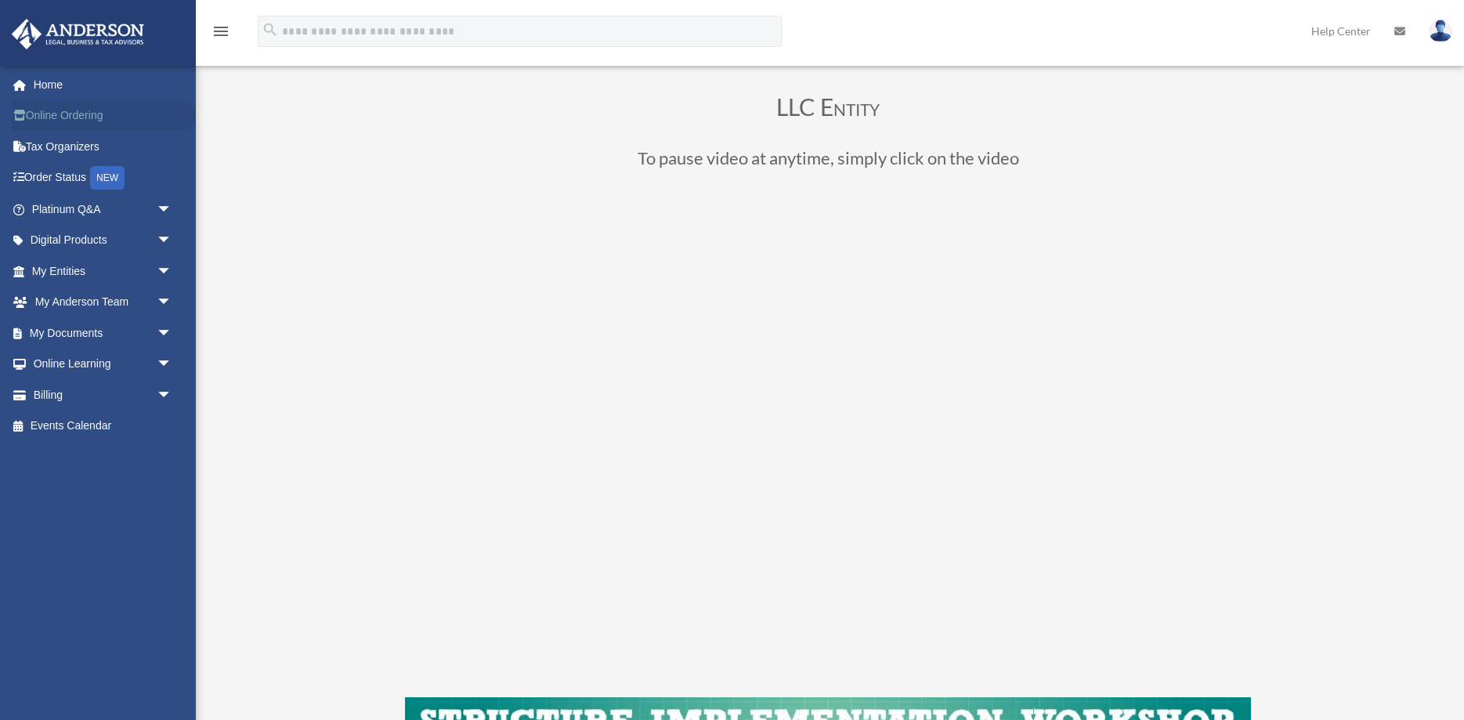
click at [63, 117] on link "Online Ordering" at bounding box center [103, 115] width 185 height 31
